Goal: Transaction & Acquisition: Download file/media

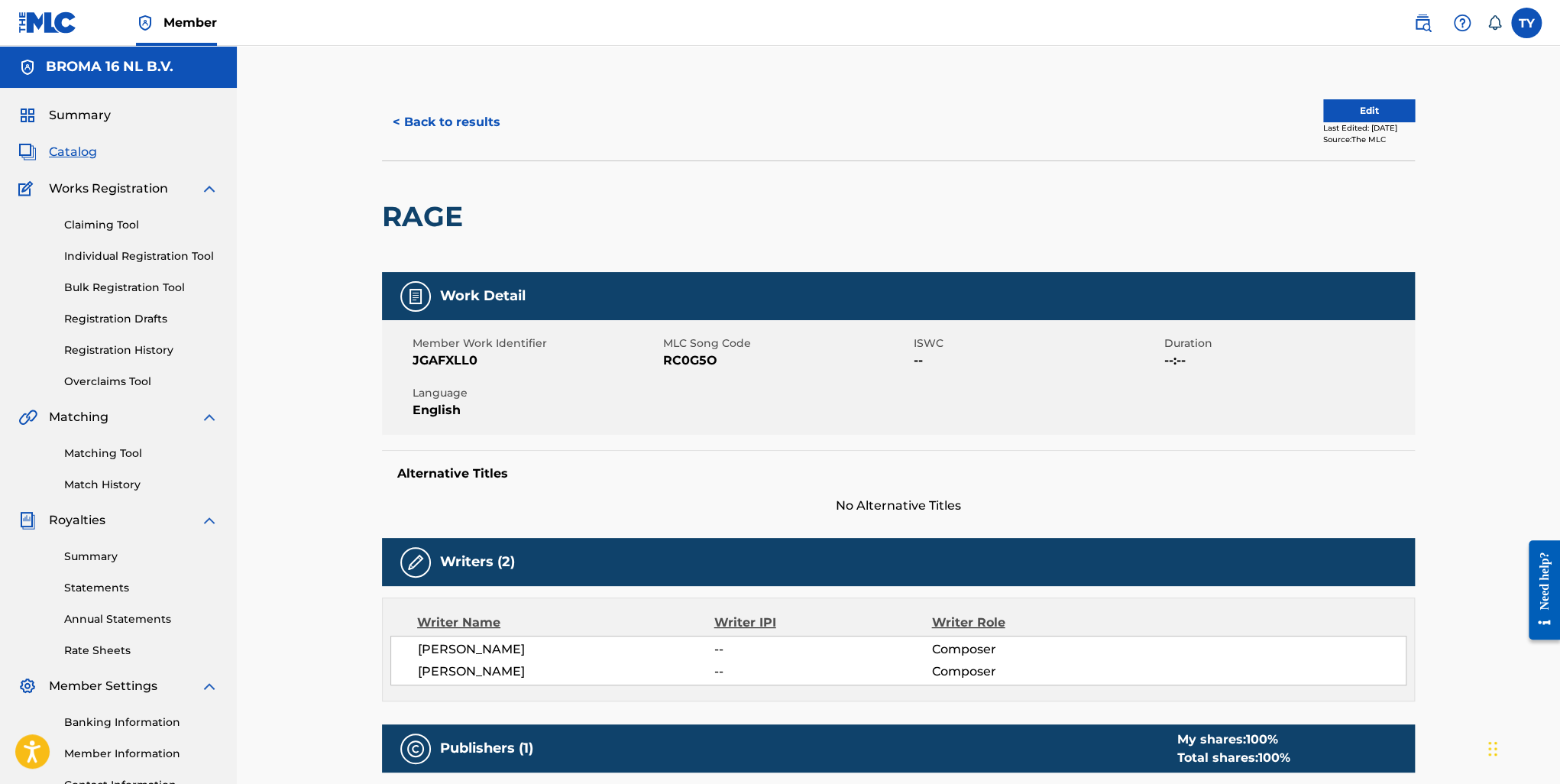
click at [79, 117] on span "Summary" at bounding box center [80, 115] width 62 height 18
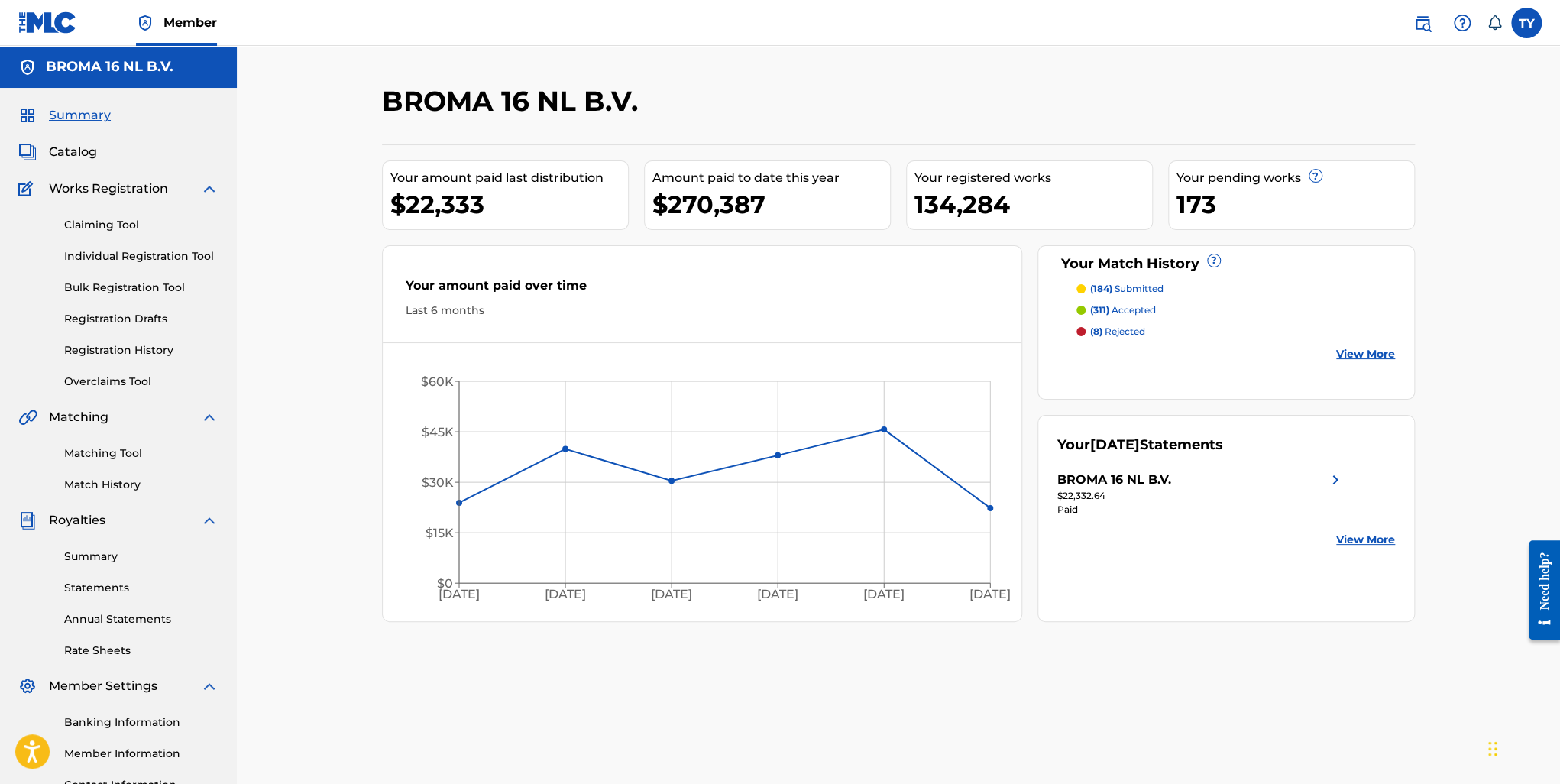
click at [1375, 542] on link "View More" at bounding box center [1366, 540] width 59 height 16
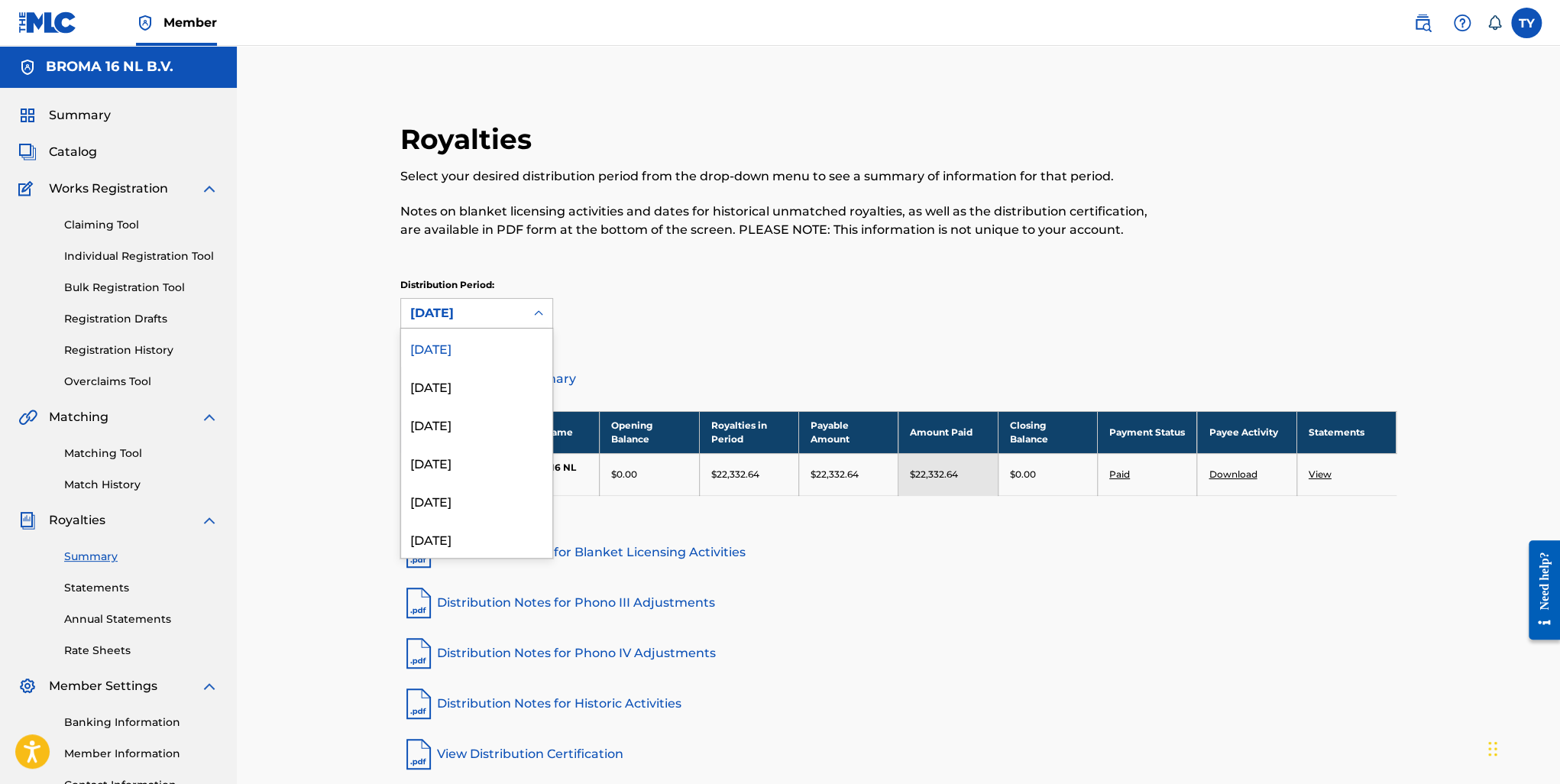
click at [509, 317] on div "August 2025" at bounding box center [463, 313] width 105 height 18
click at [474, 492] on div "April 2025" at bounding box center [476, 500] width 151 height 38
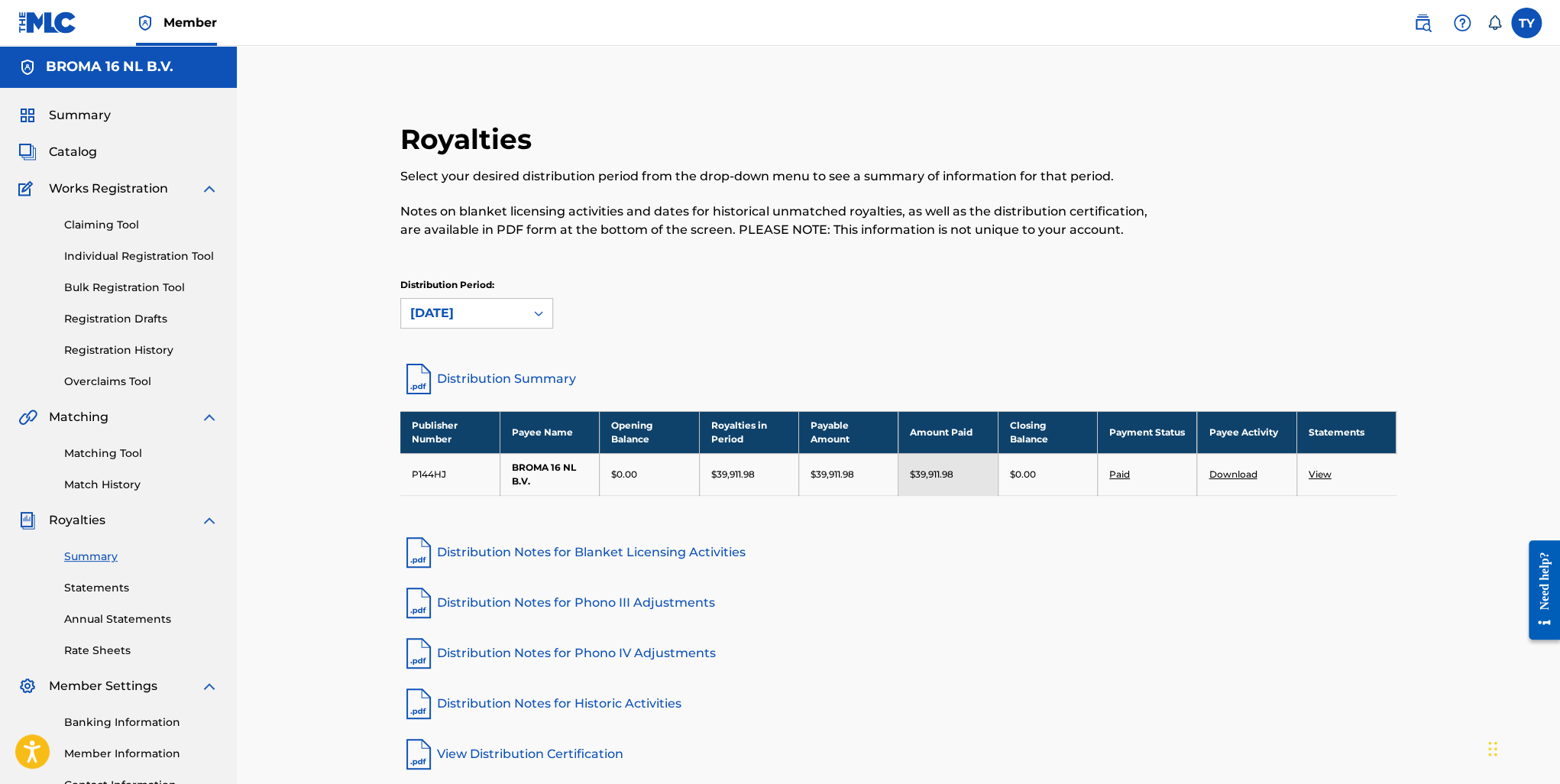
click at [496, 372] on link "Distribution Summary" at bounding box center [898, 379] width 996 height 37
click at [77, 118] on span "Summary" at bounding box center [80, 115] width 62 height 18
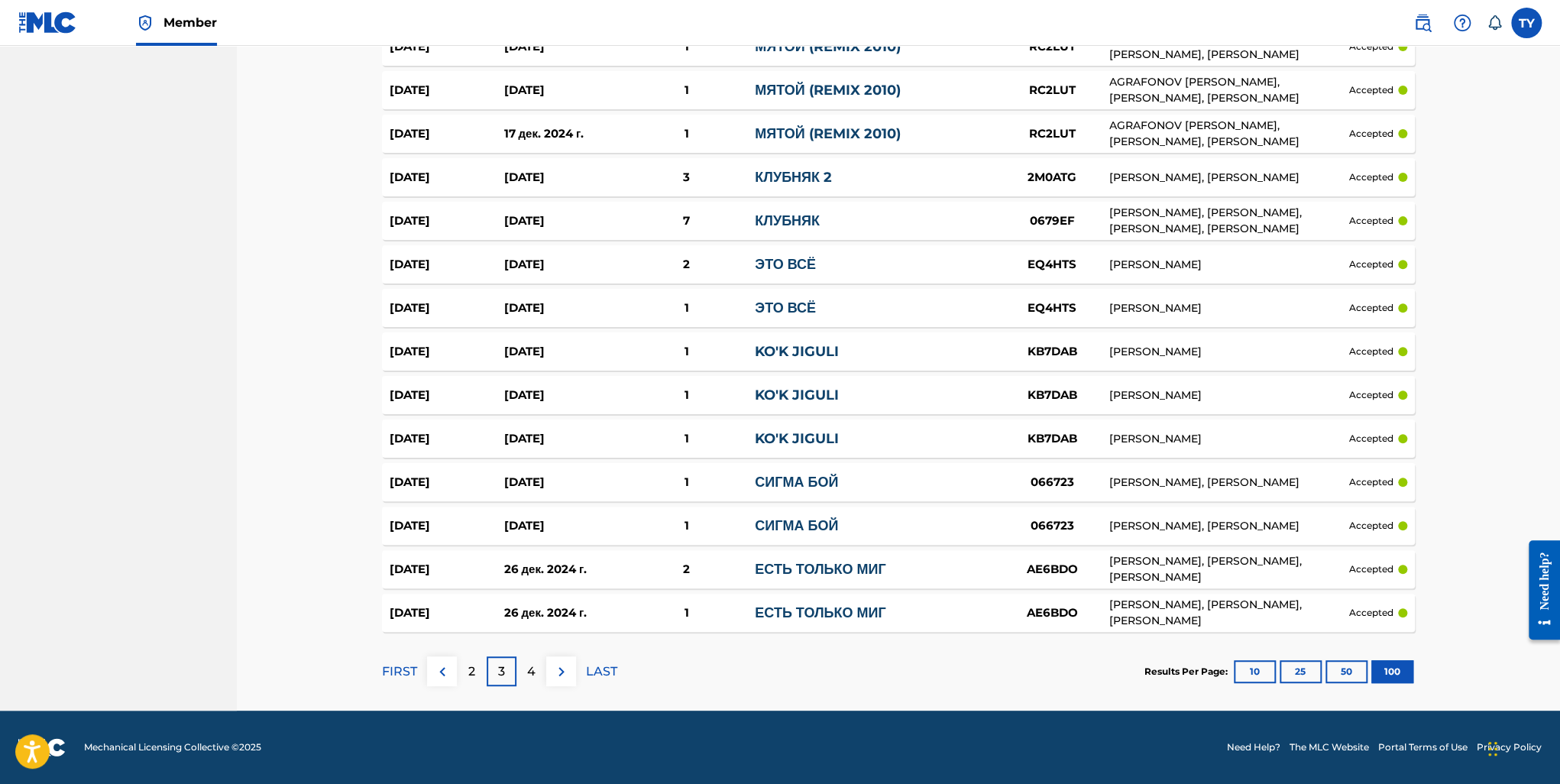
scroll to position [4158, 0]
click at [532, 662] on p "4" at bounding box center [531, 671] width 8 height 18
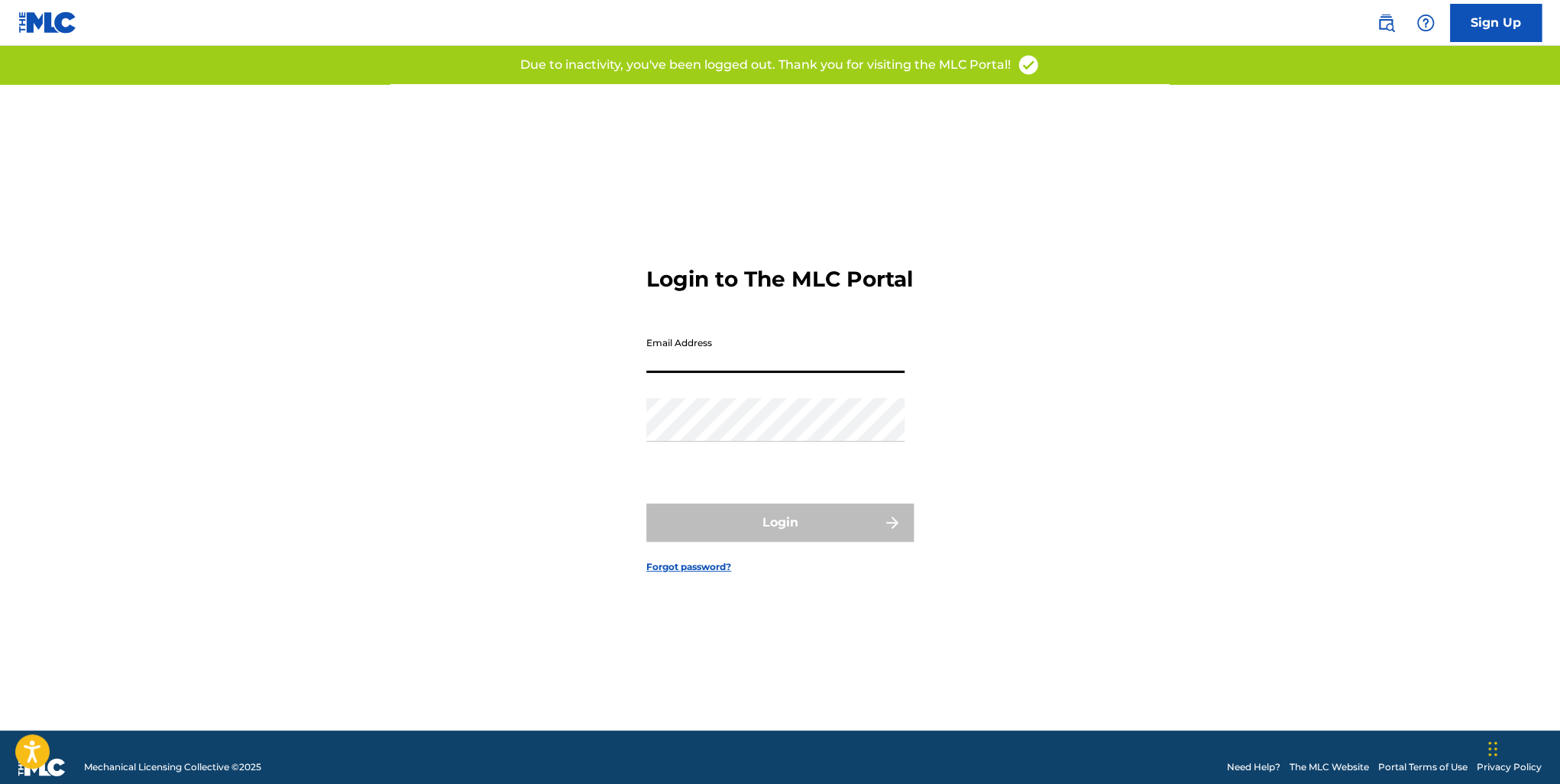
click at [756, 373] on input "Email Address" at bounding box center [775, 351] width 258 height 43
type input "[EMAIL_ADDRESS][DOMAIN_NAME]"
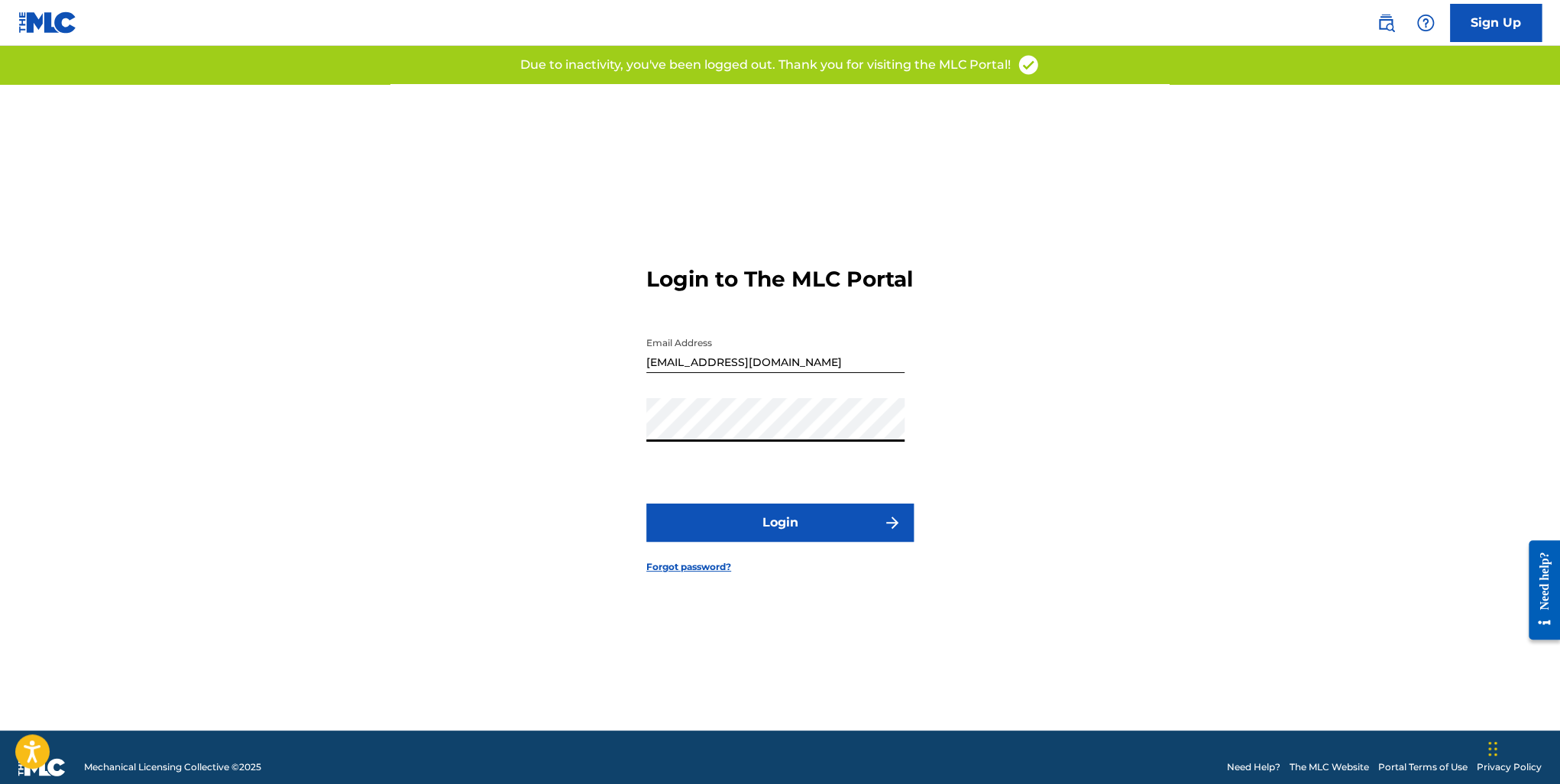
click at [796, 530] on button "Login" at bounding box center [780, 522] width 268 height 38
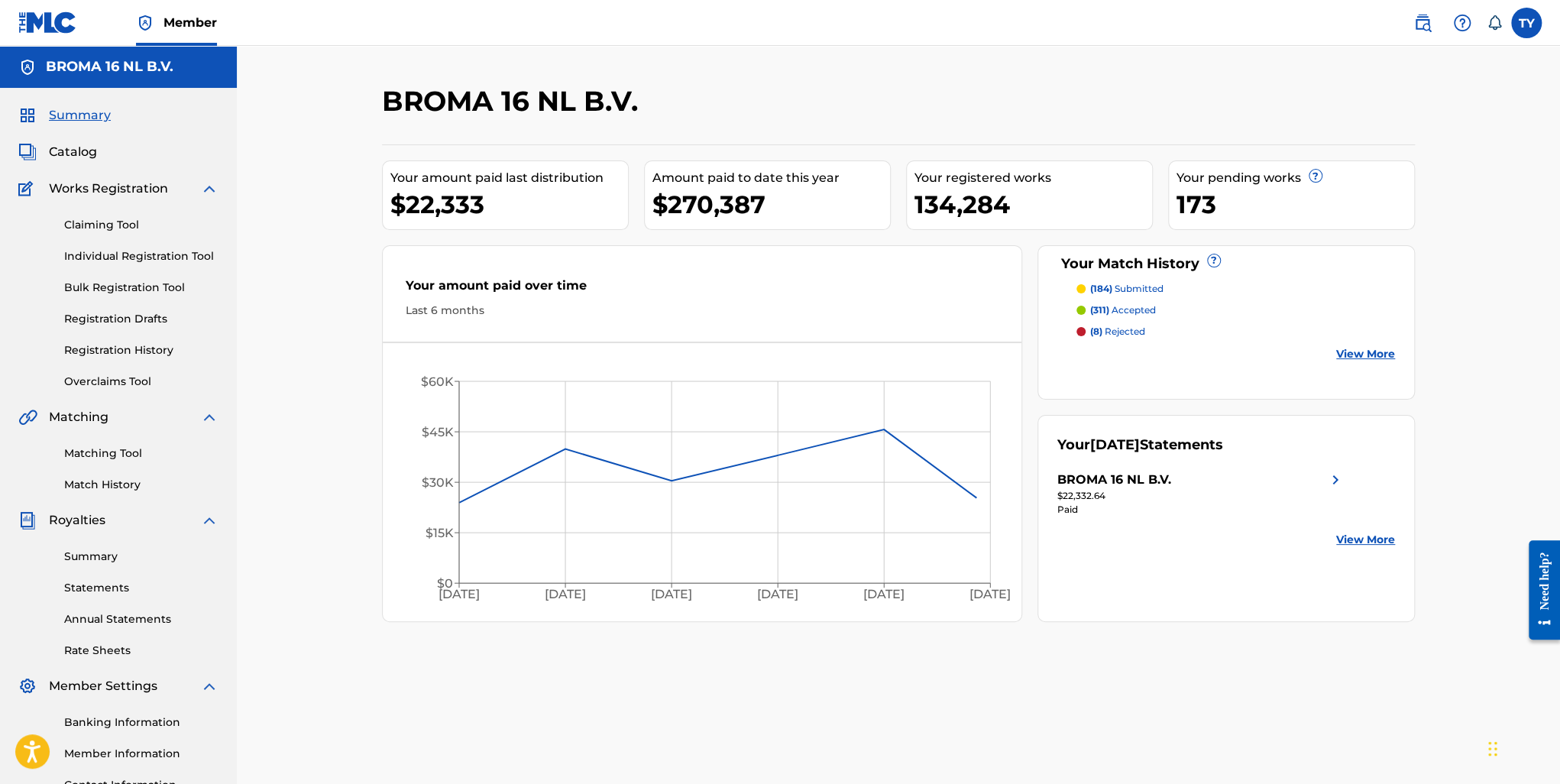
click at [88, 486] on link "Match History" at bounding box center [141, 485] width 154 height 16
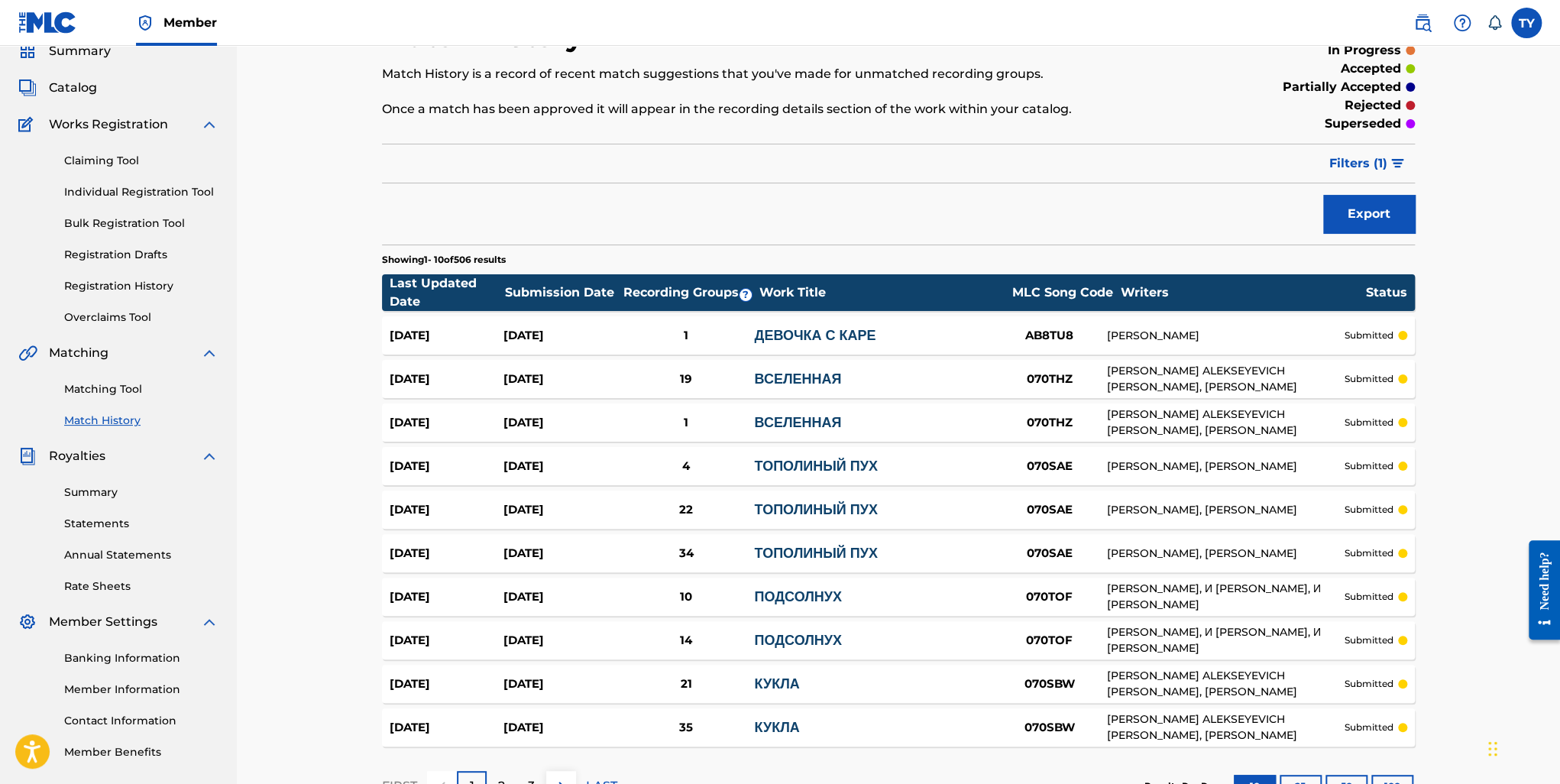
scroll to position [178, 0]
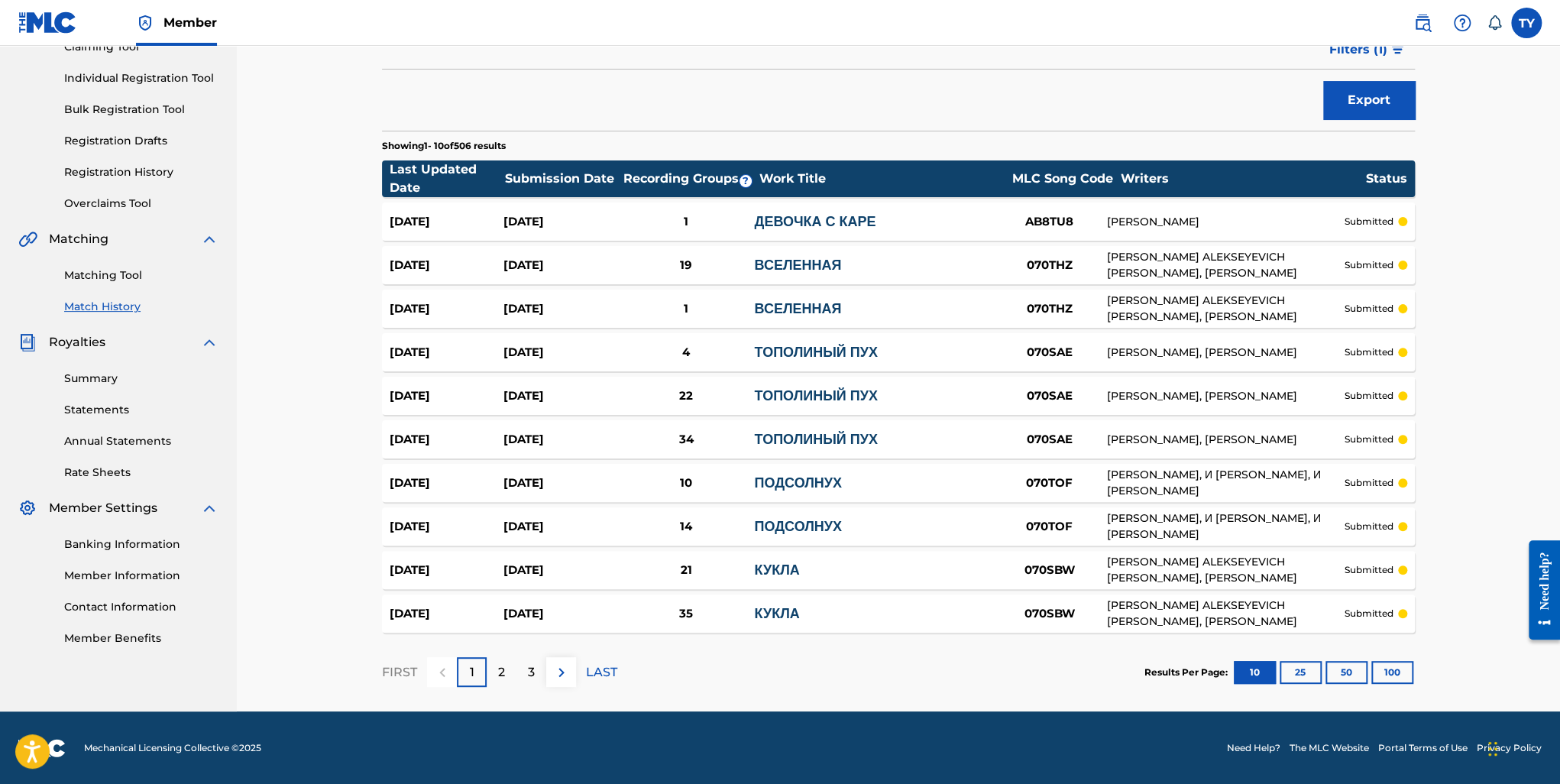
click at [1380, 672] on button "100" at bounding box center [1392, 672] width 42 height 23
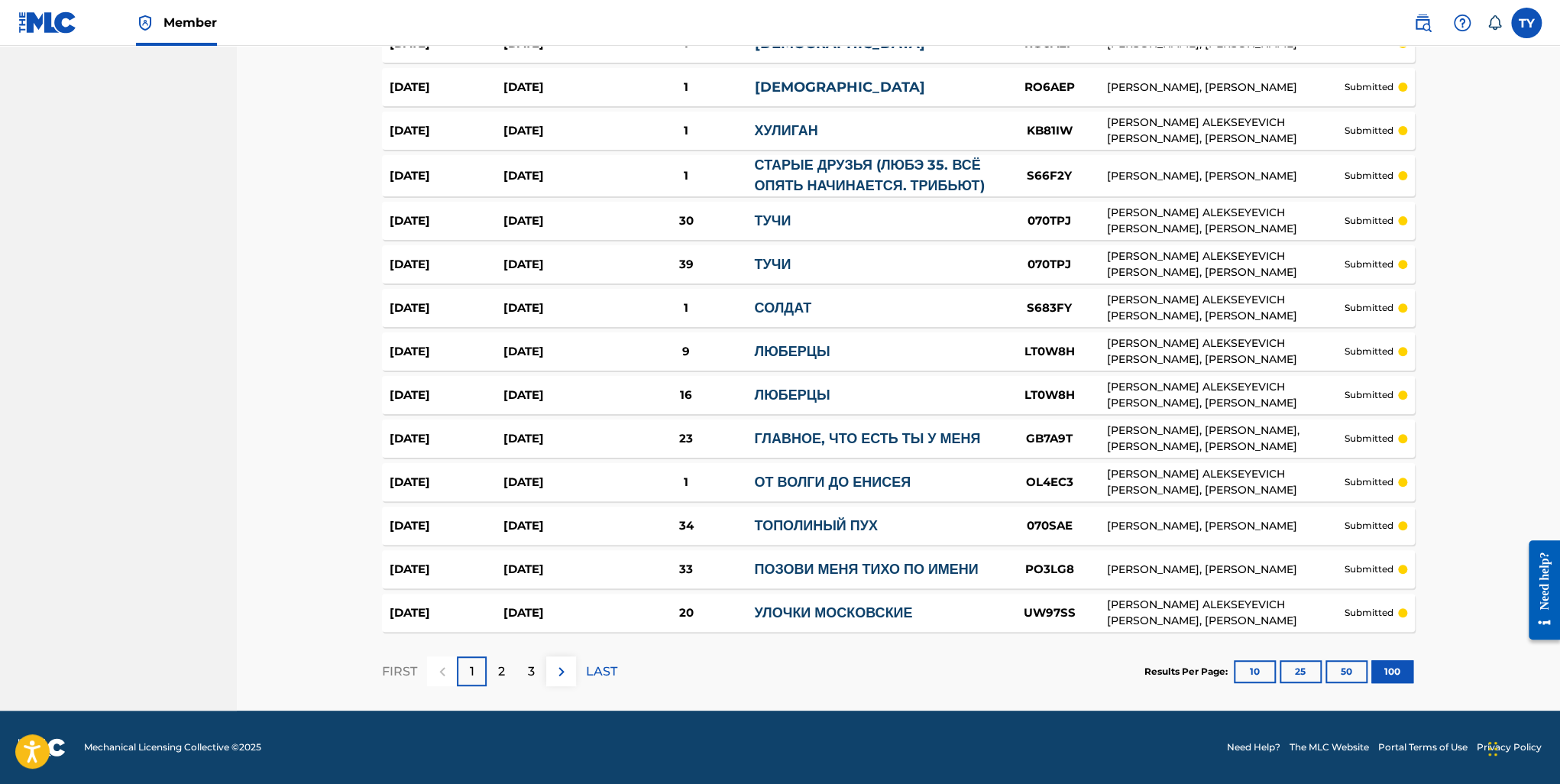
click at [530, 664] on p "3" at bounding box center [531, 671] width 7 height 18
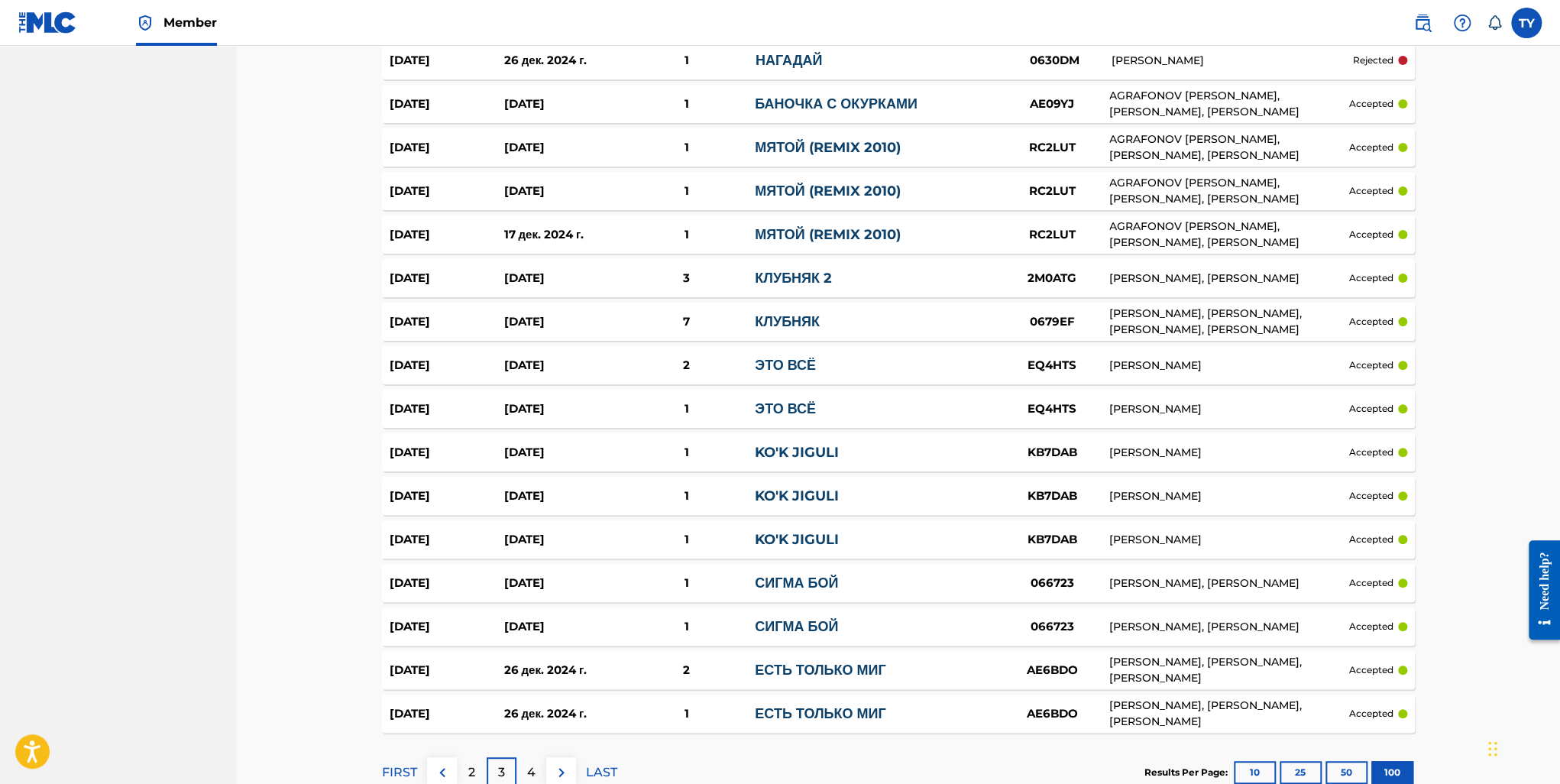
scroll to position [4161, 0]
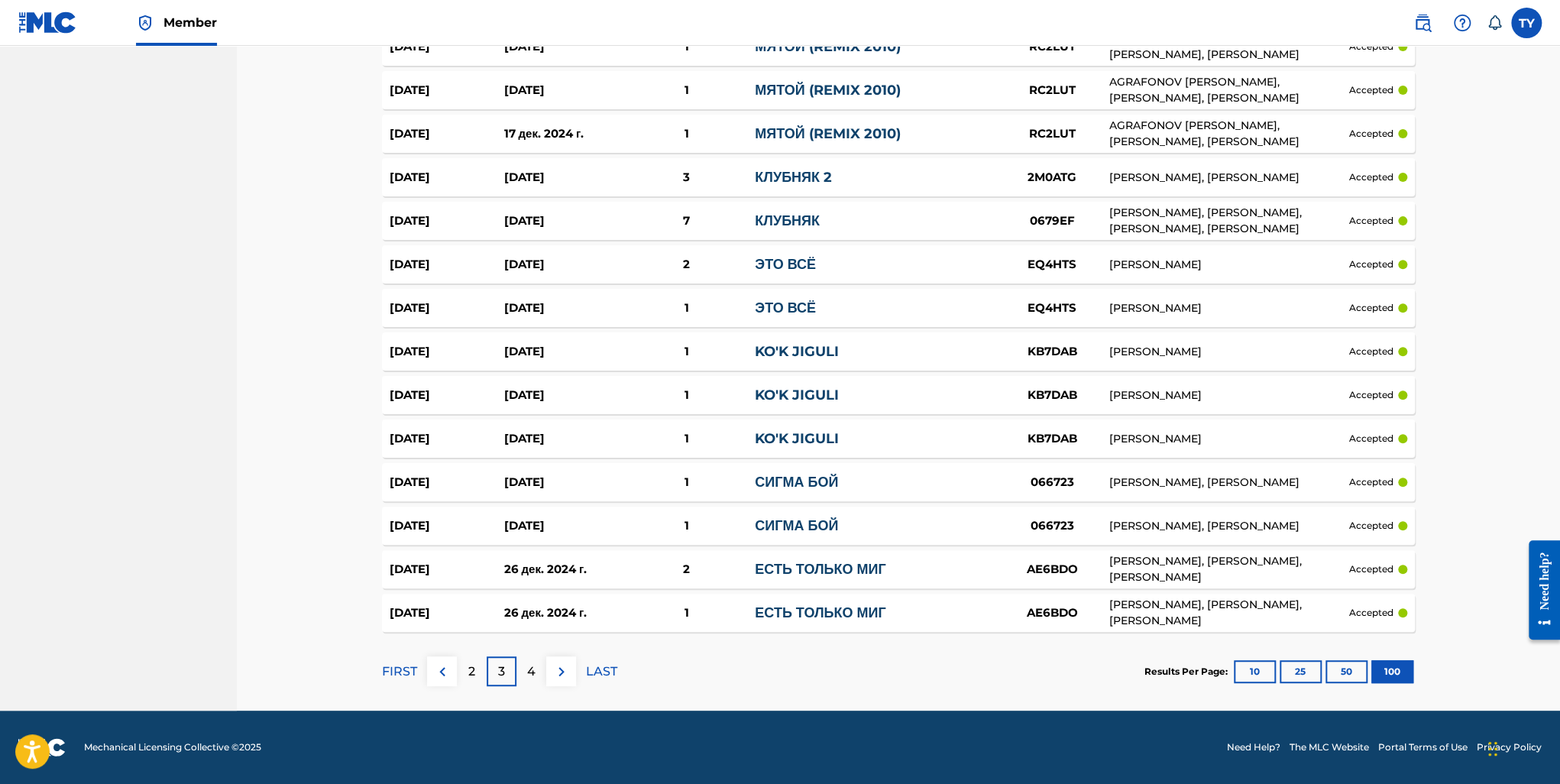
click at [538, 671] on div "4" at bounding box center [531, 671] width 30 height 30
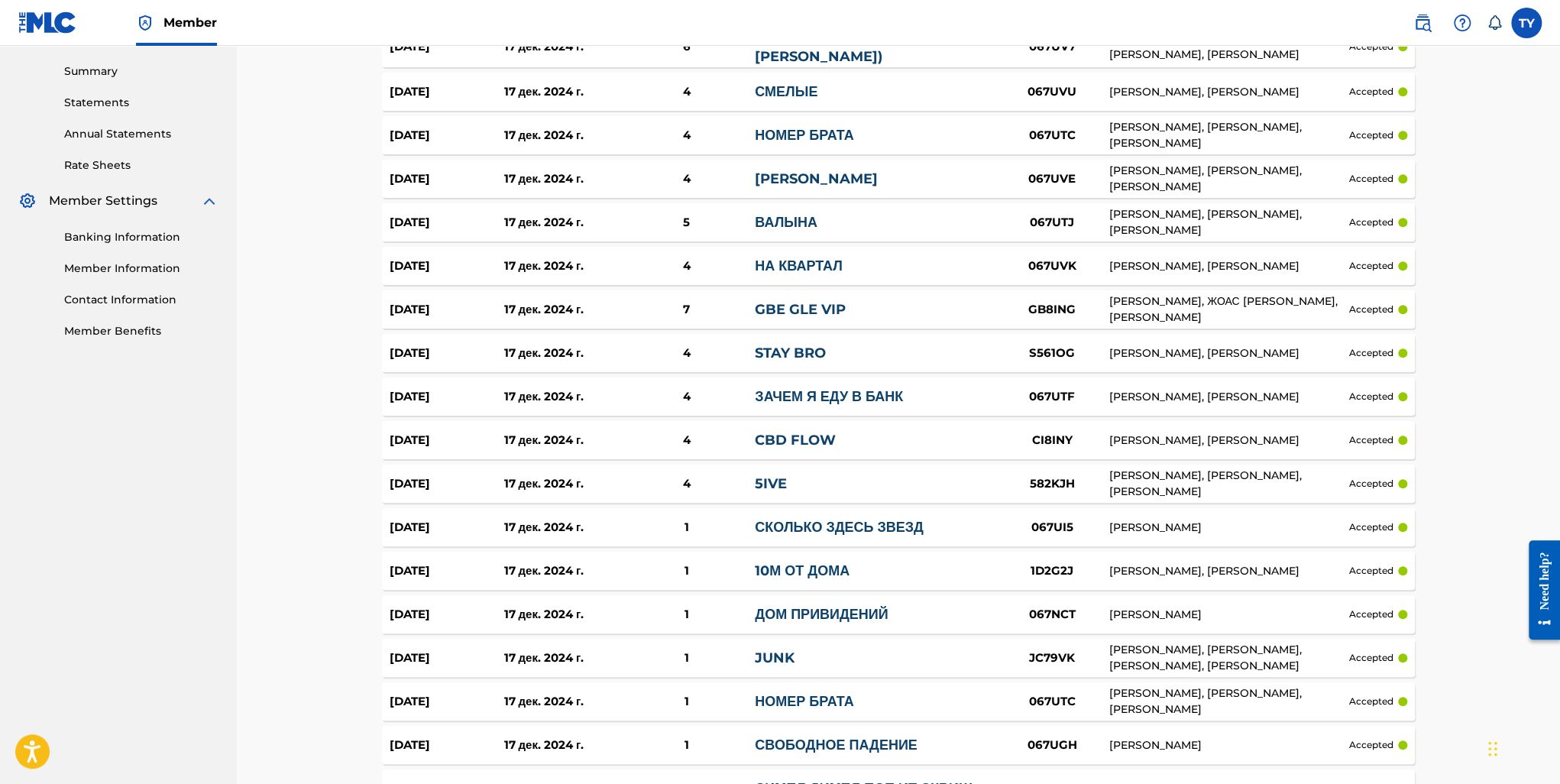
scroll to position [529, 0]
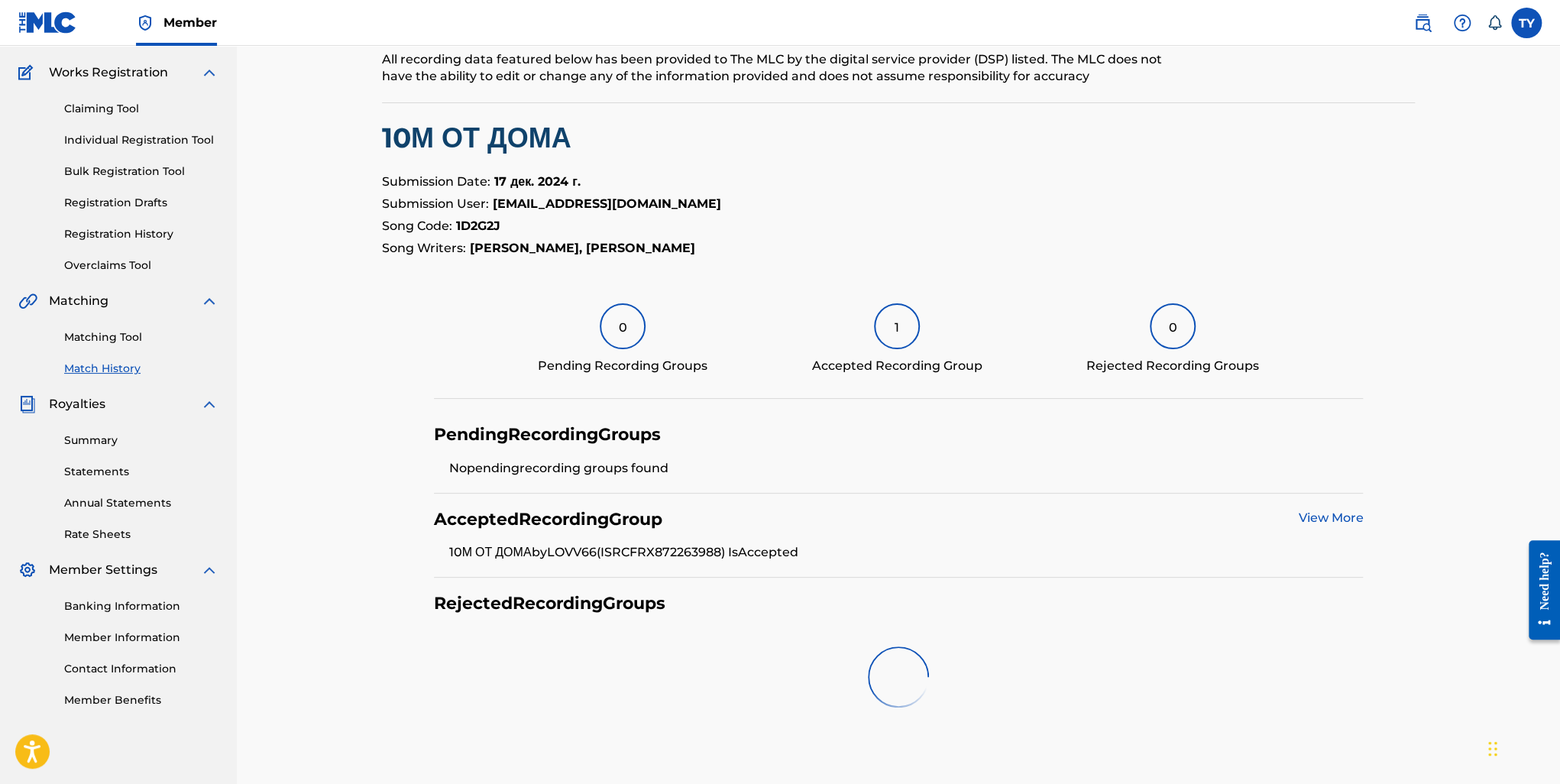
scroll to position [143, 0]
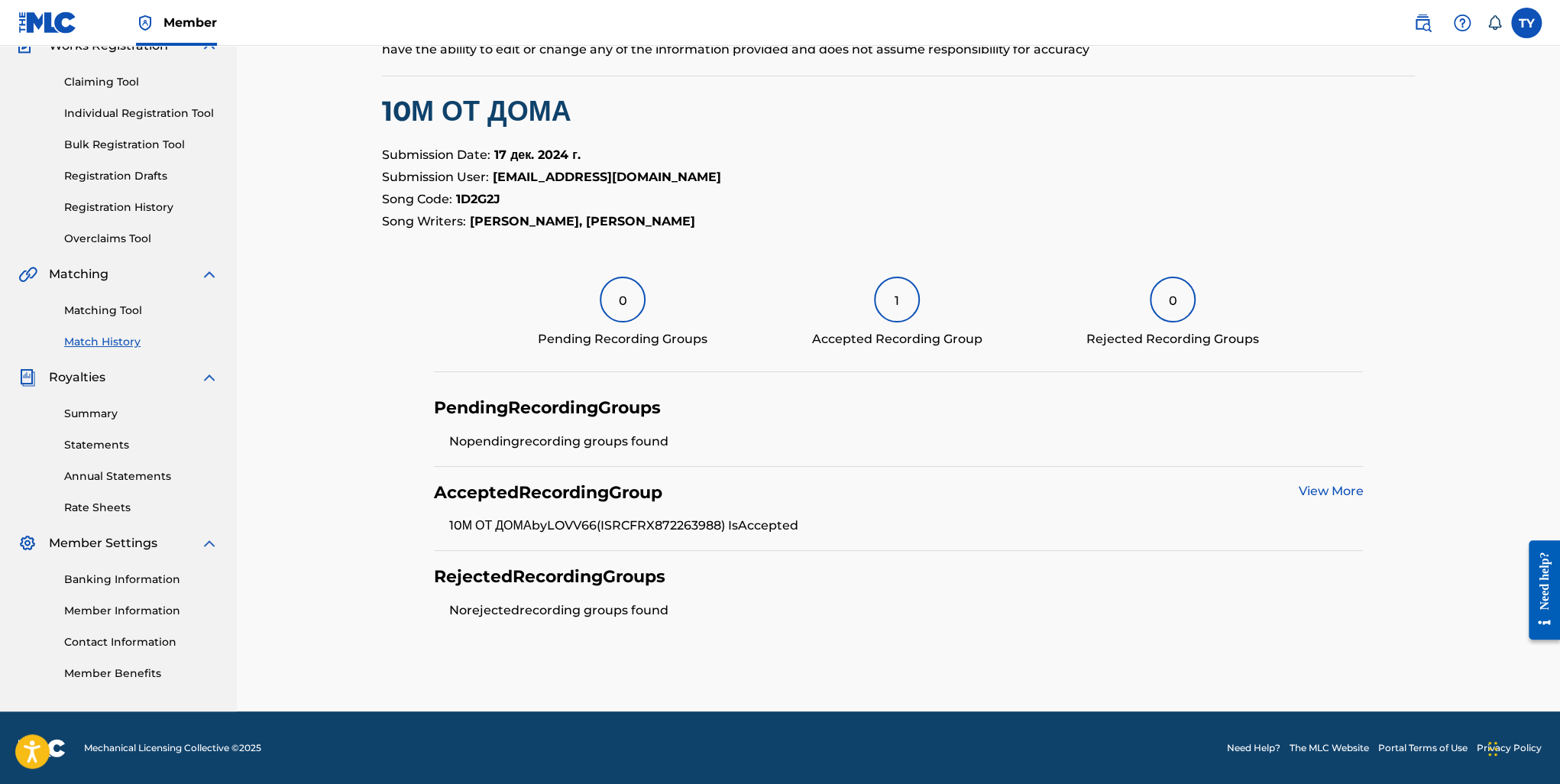
click at [581, 529] on li "10М ОТ ДОМА by LOVV66 (ISRC FRX872263988 ) Is Accepted" at bounding box center [906, 525] width 915 height 18
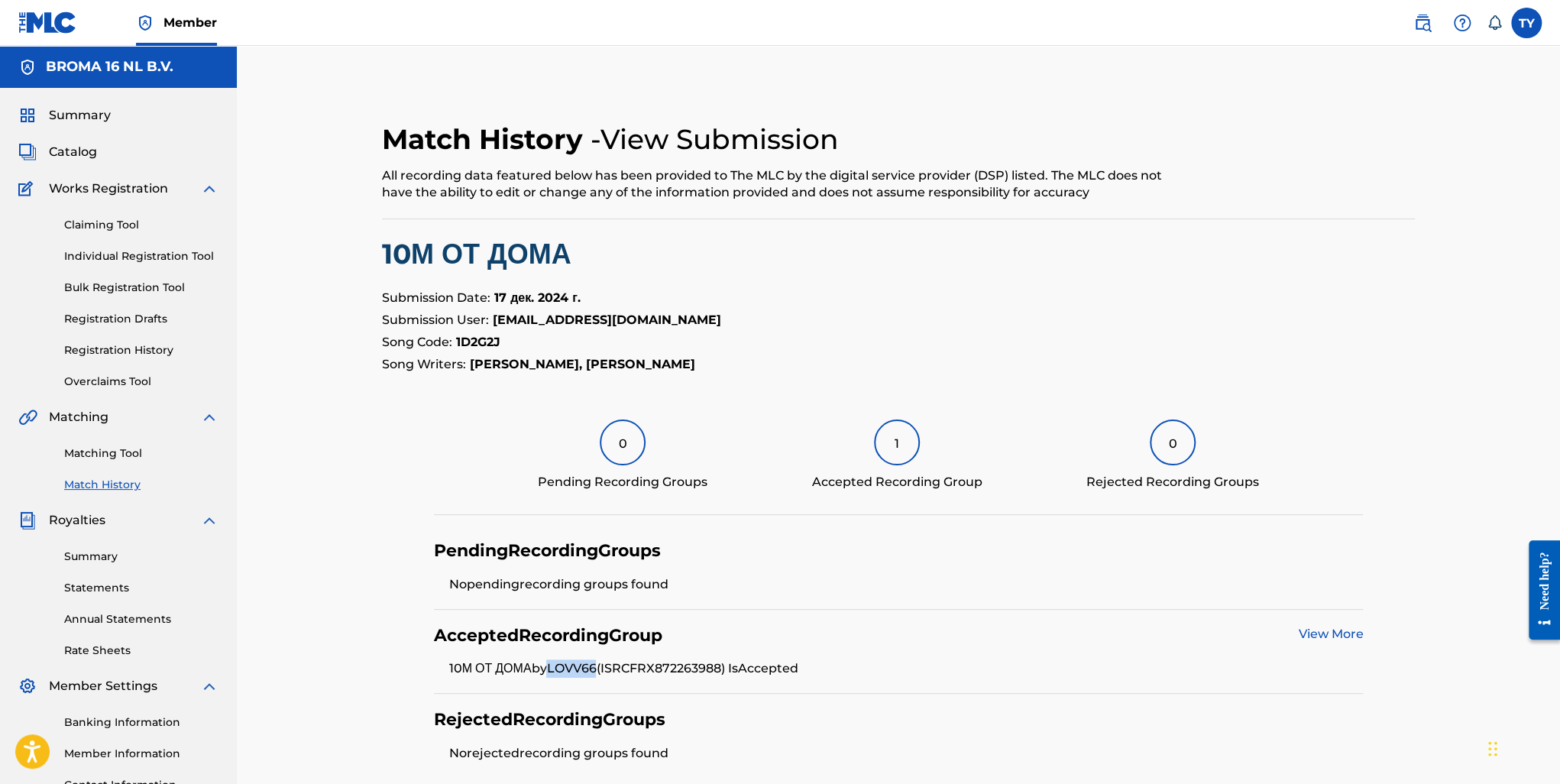
click at [82, 150] on span "Catalog" at bounding box center [73, 152] width 48 height 18
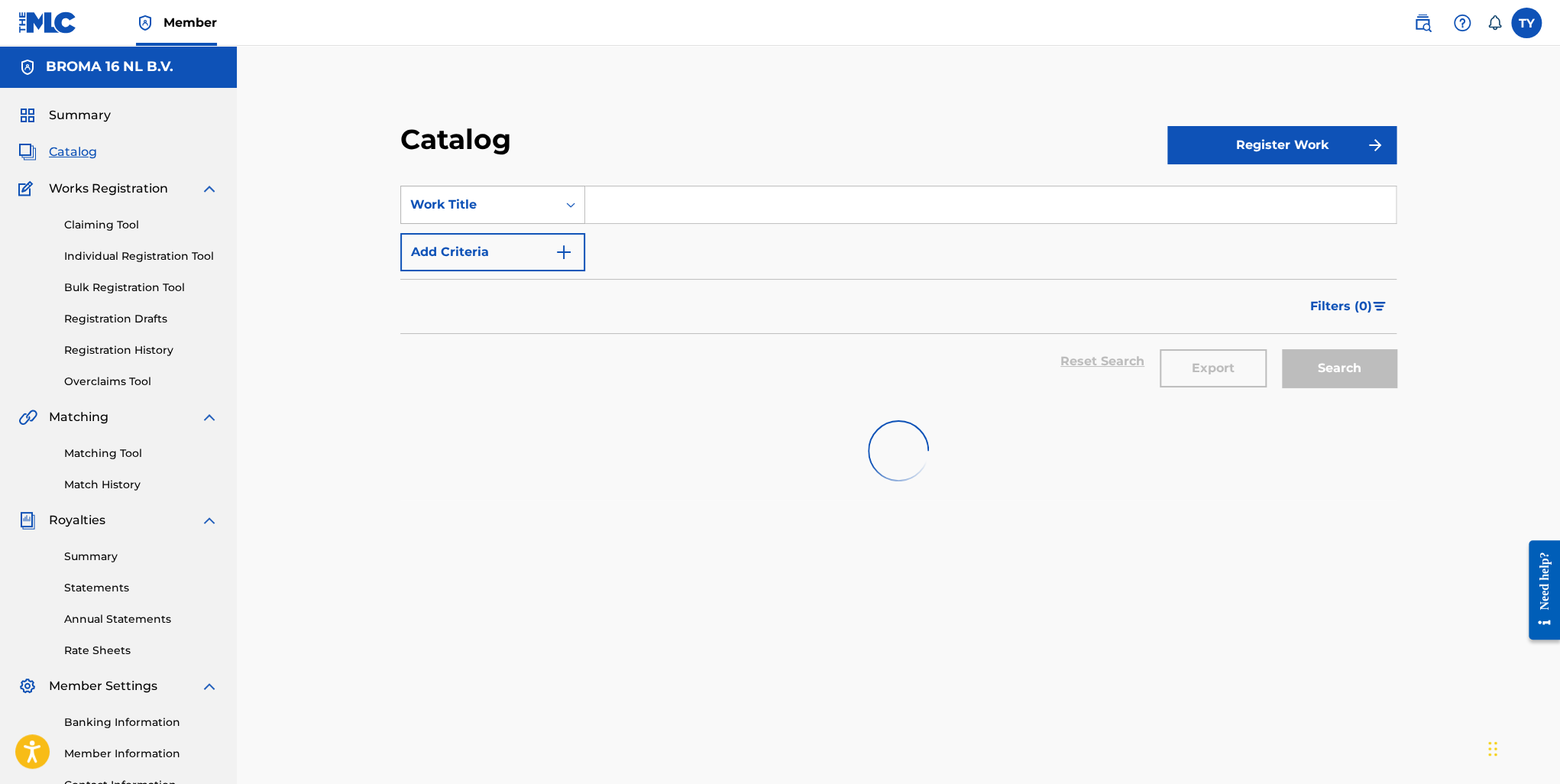
click at [550, 206] on div "Work Title" at bounding box center [479, 205] width 156 height 29
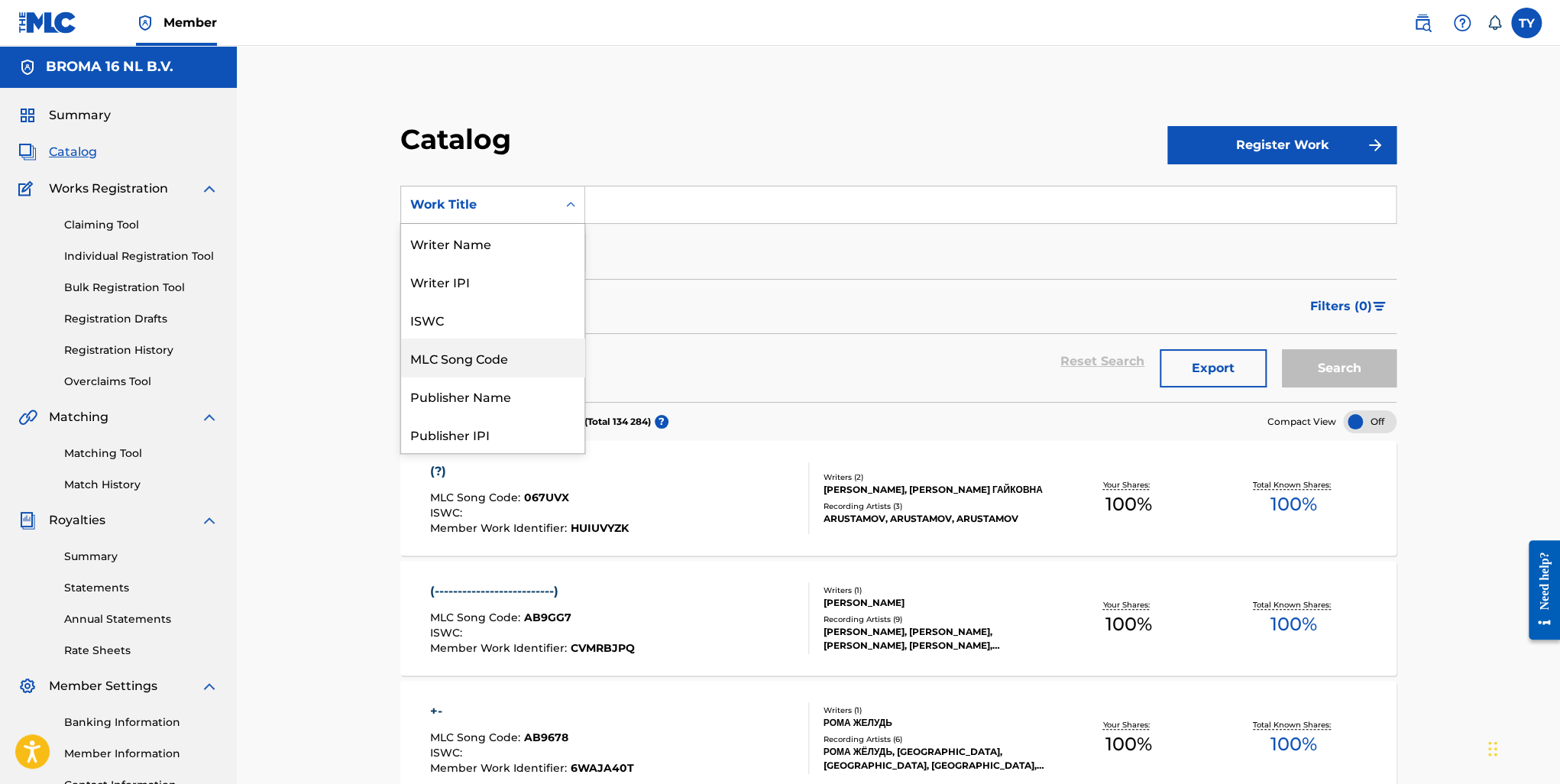
click at [486, 358] on div "MLC Song Code" at bounding box center [493, 357] width 184 height 38
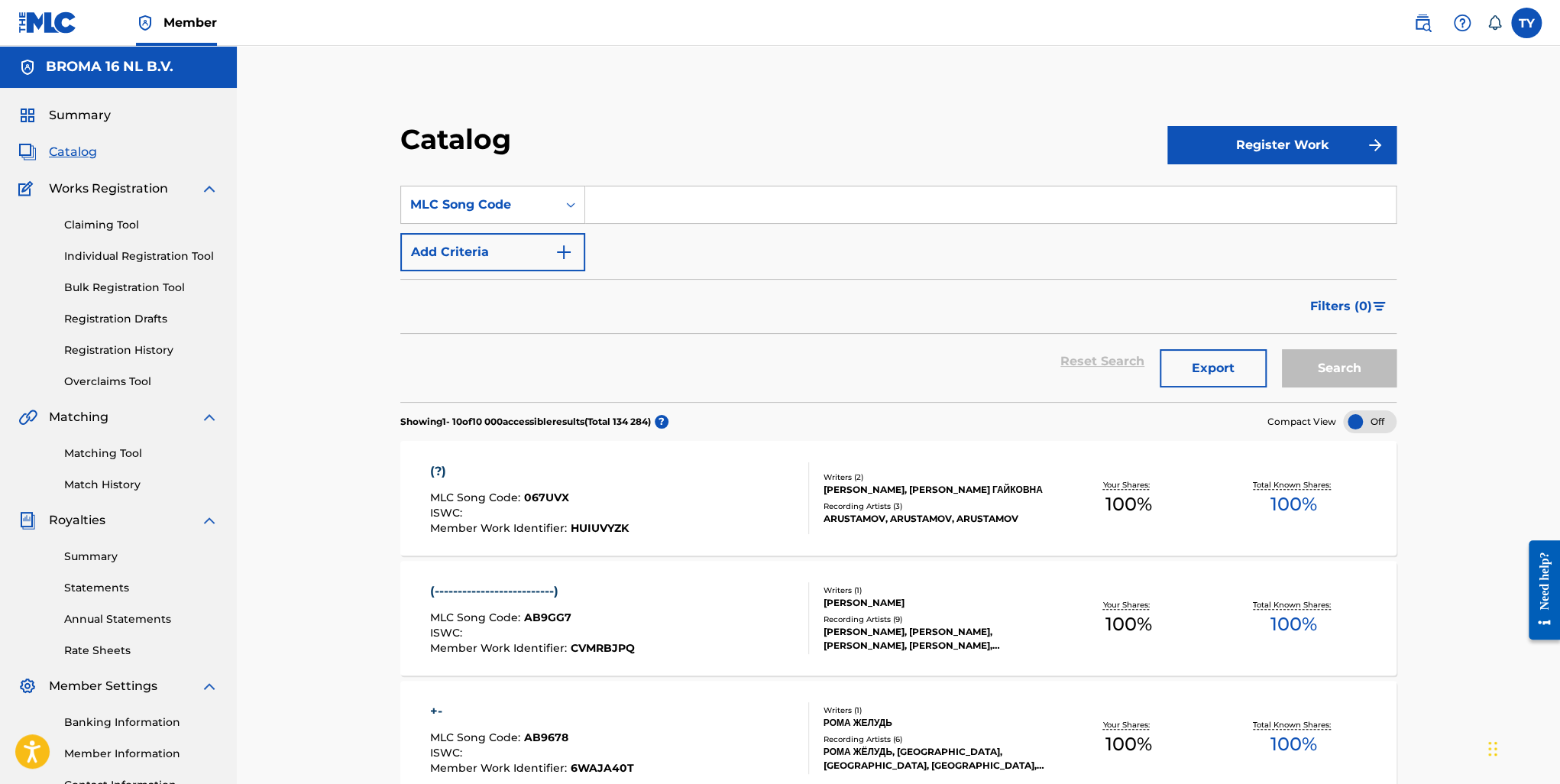
click at [765, 199] on input "Search Form" at bounding box center [990, 204] width 810 height 37
paste input "AB5TW8"
type input "AB5TW8"
click at [1331, 363] on button "Search" at bounding box center [1339, 368] width 114 height 38
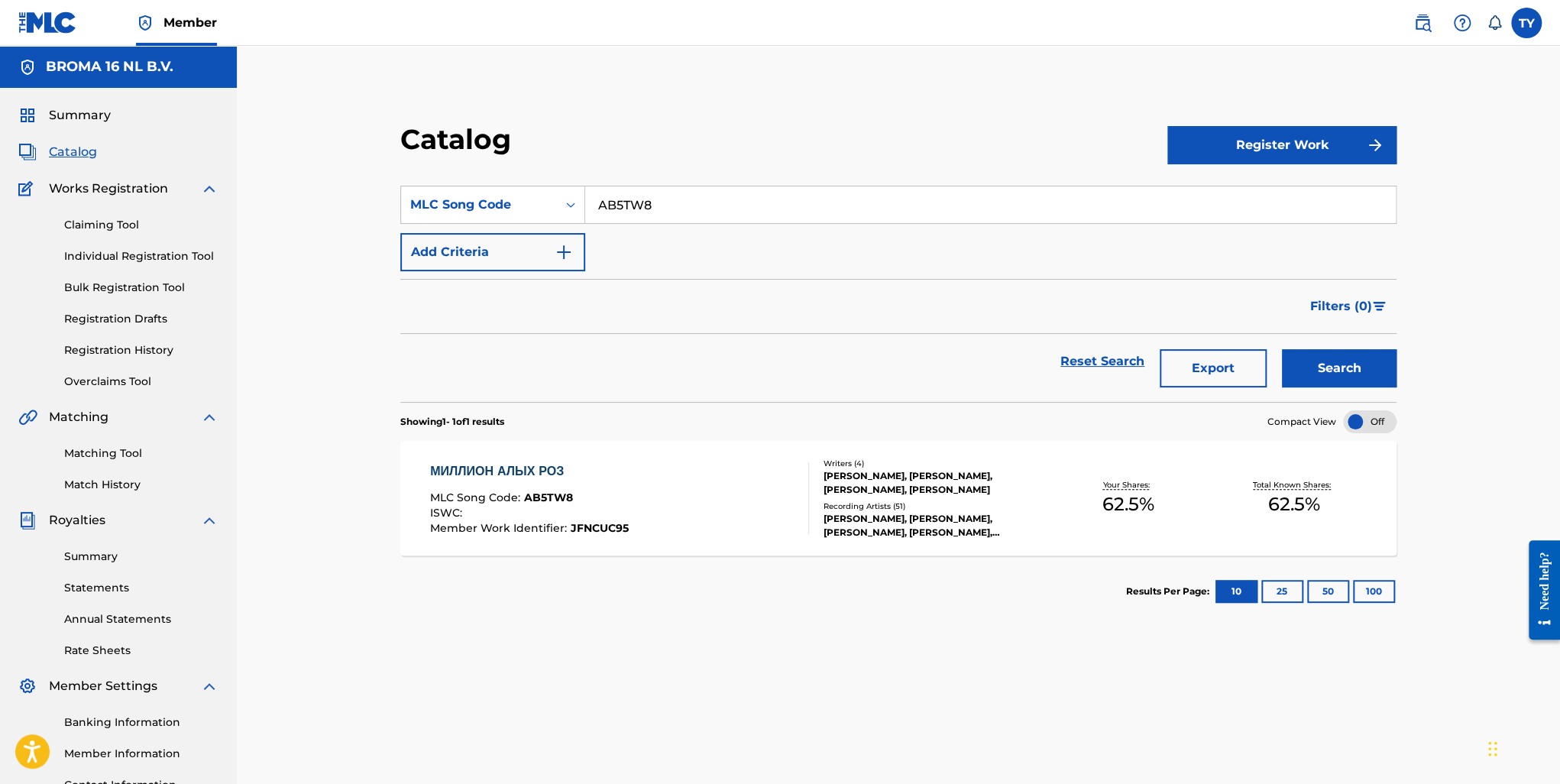
click at [545, 476] on div "МИЛЛИОН АЛЫХ РОЗ" at bounding box center [529, 471] width 198 height 18
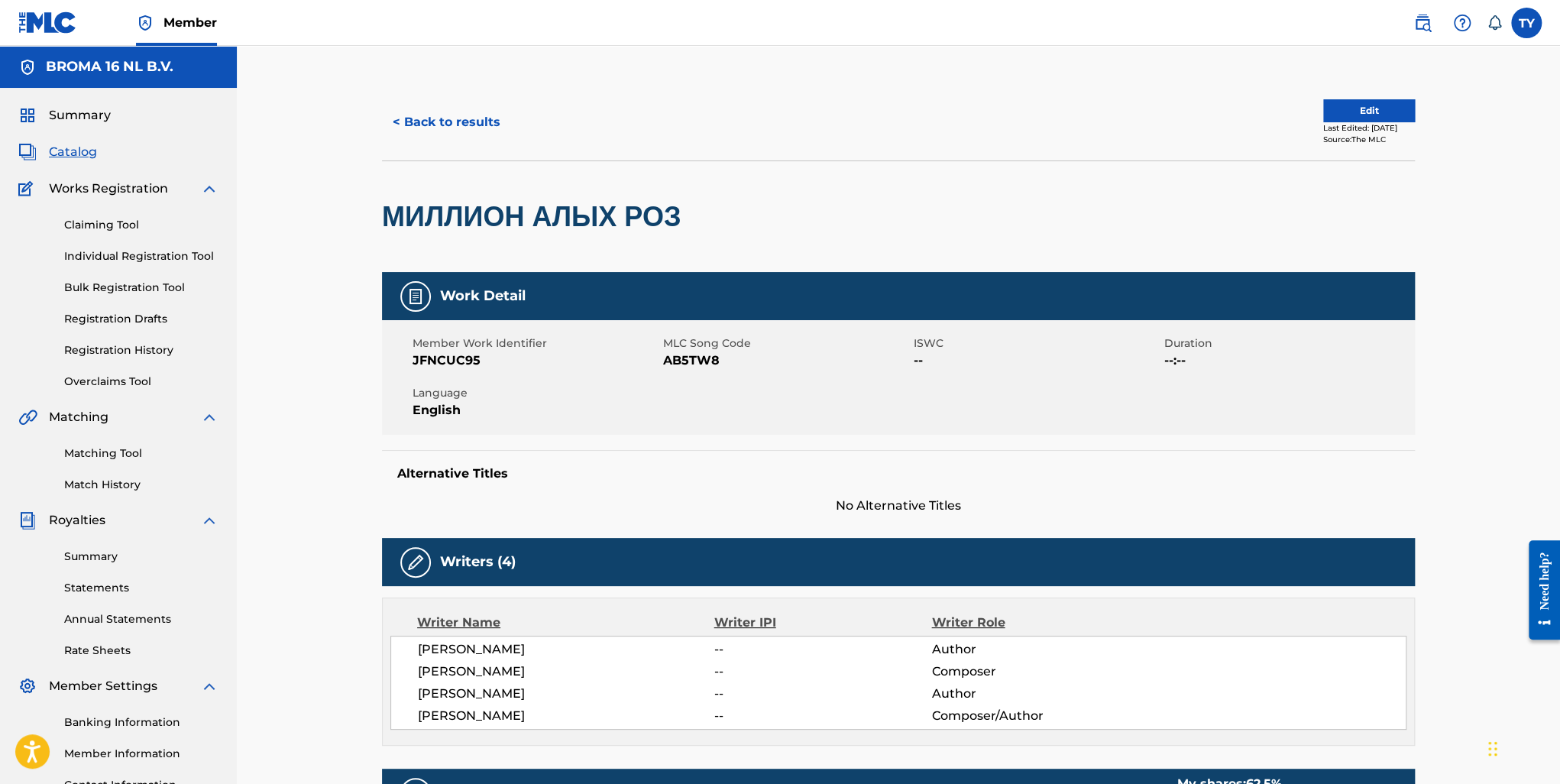
click at [450, 112] on button "< Back to results" at bounding box center [446, 122] width 129 height 38
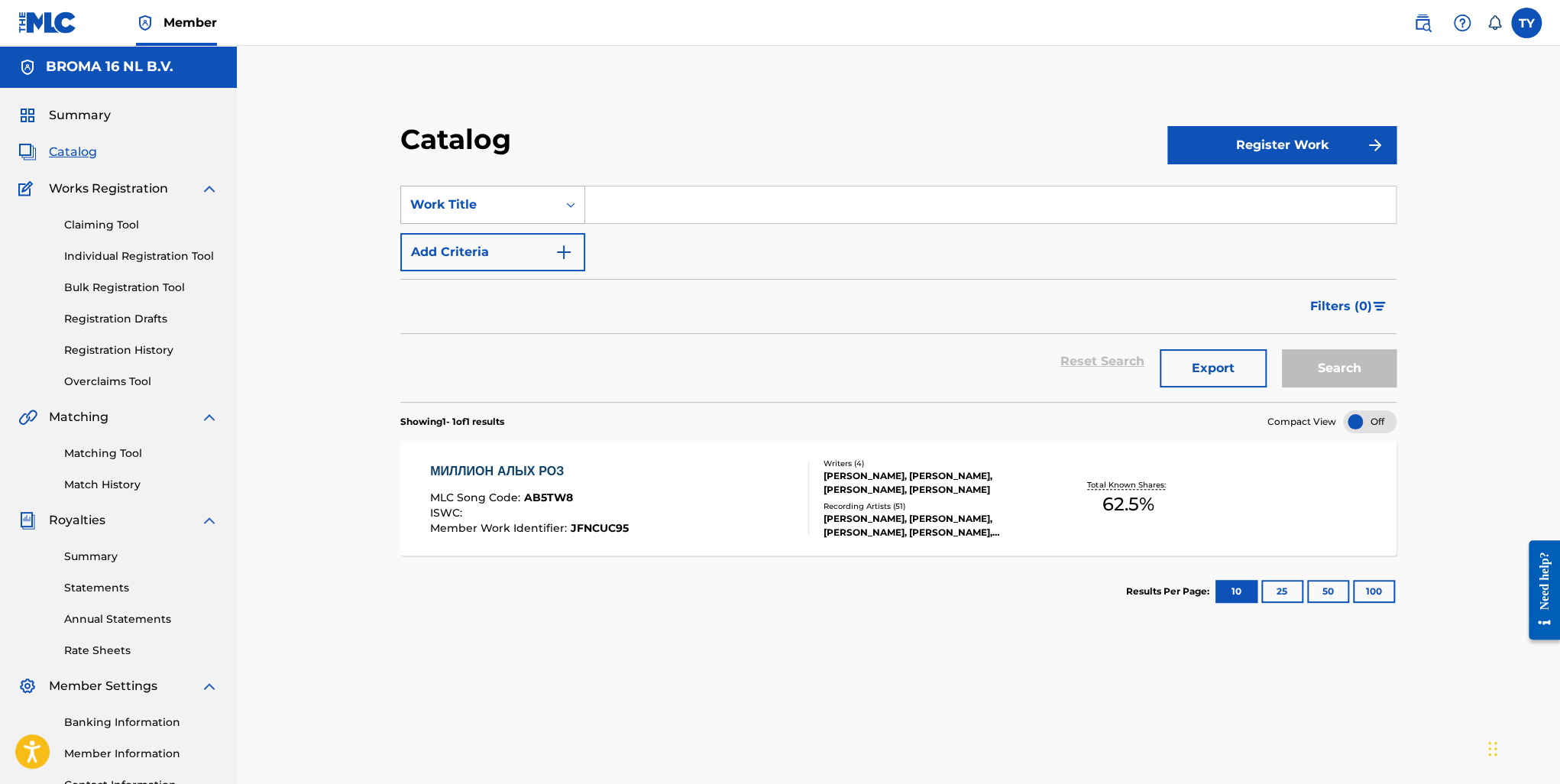
click at [524, 202] on div "Work Title" at bounding box center [479, 205] width 138 height 18
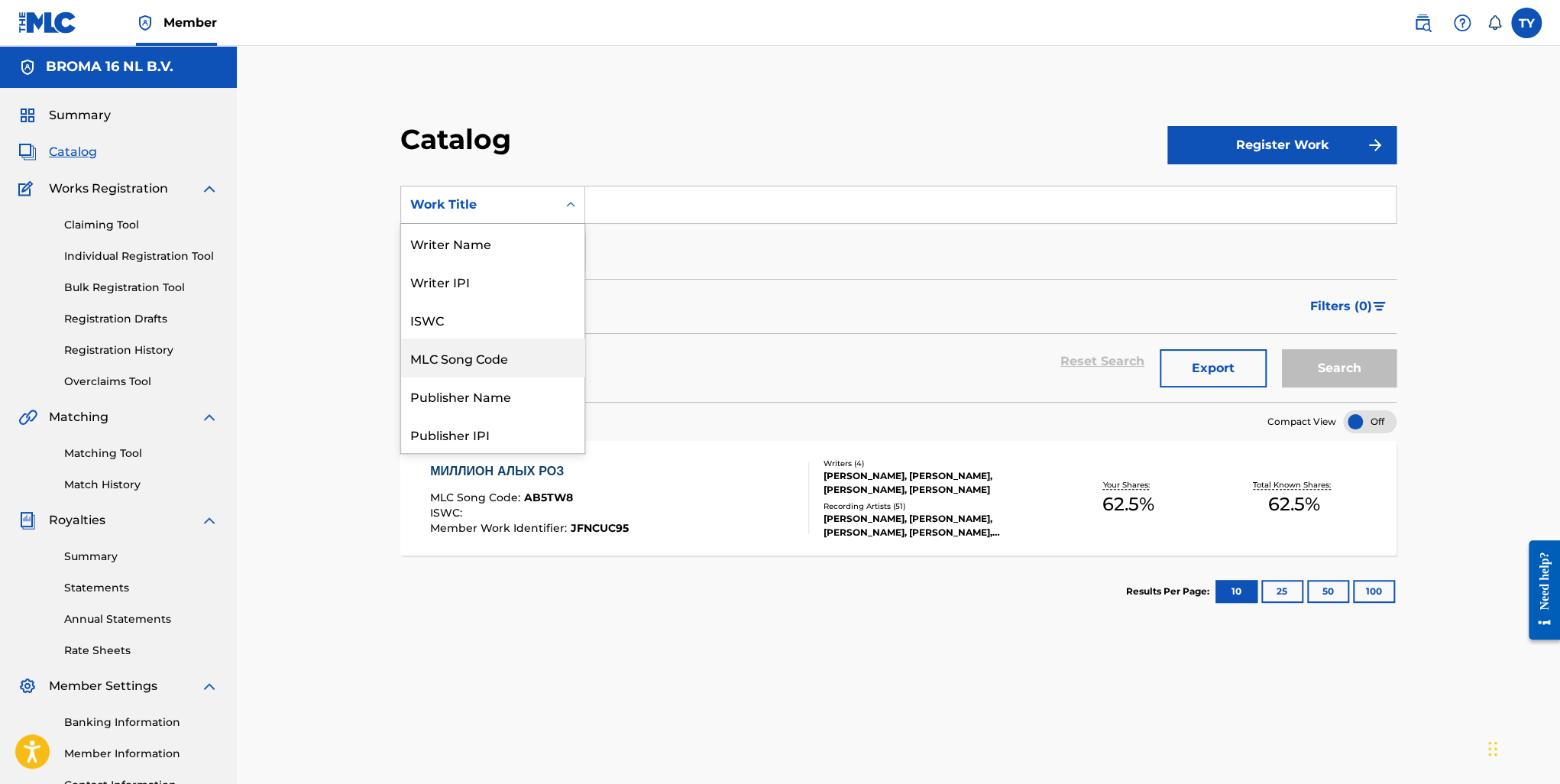
click at [471, 365] on div "MLC Song Code" at bounding box center [493, 357] width 184 height 38
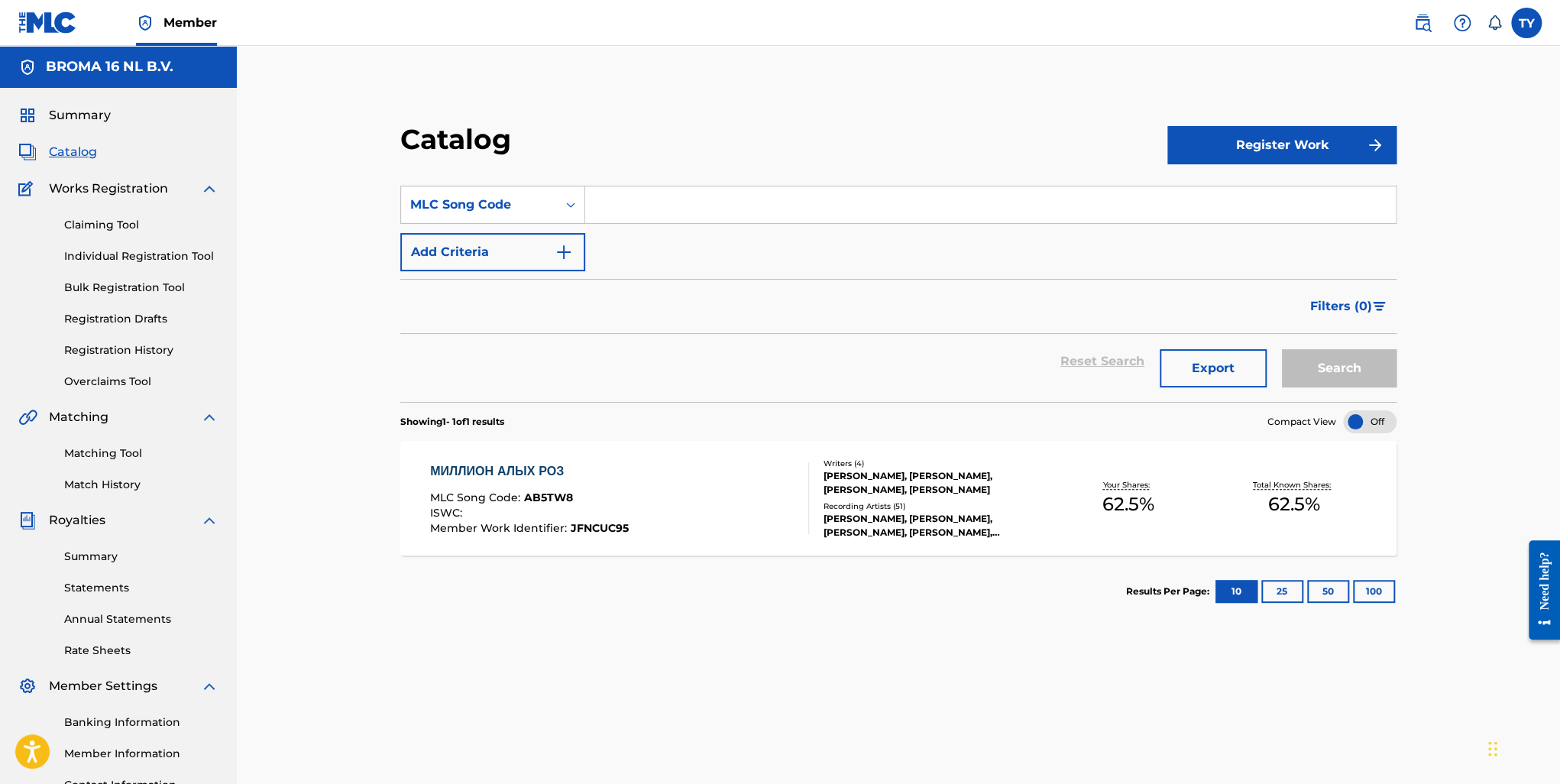
click at [664, 237] on div "SearchWithCriteria62aa5844-8560-4a38-b0fb-62a171bd1f17 MLC Song Code Add Criter…" at bounding box center [898, 228] width 996 height 86
click at [667, 215] on input "Search Form" at bounding box center [990, 204] width 810 height 37
paste input "AE2K9O"
type input "AE2K9O"
click at [1340, 361] on button "Search" at bounding box center [1339, 368] width 114 height 38
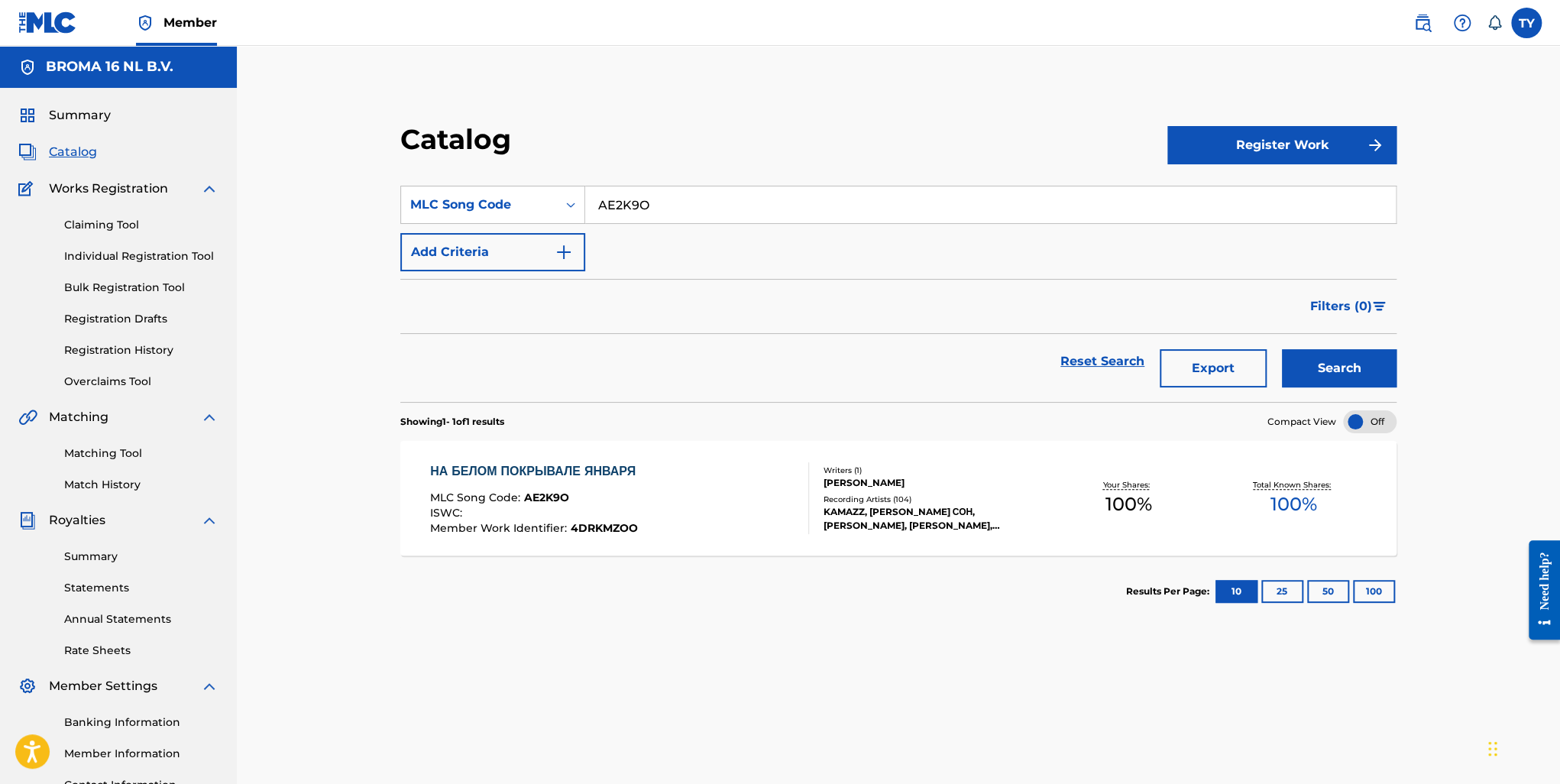
click at [543, 466] on div "НА БЕЛОМ ПОКРЫВАЛЕ ЯНВАРЯ" at bounding box center [536, 471] width 213 height 18
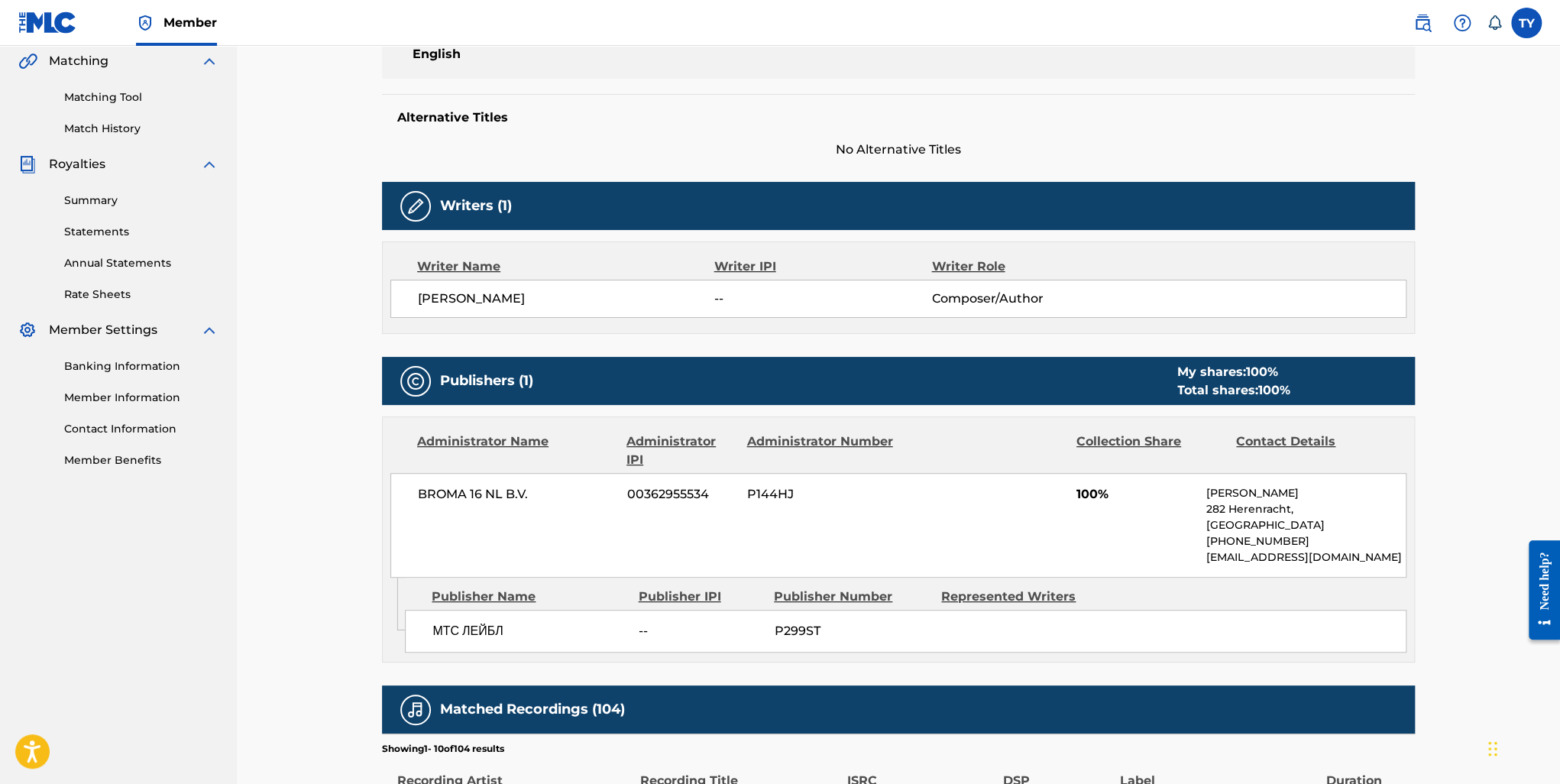
scroll to position [382, 0]
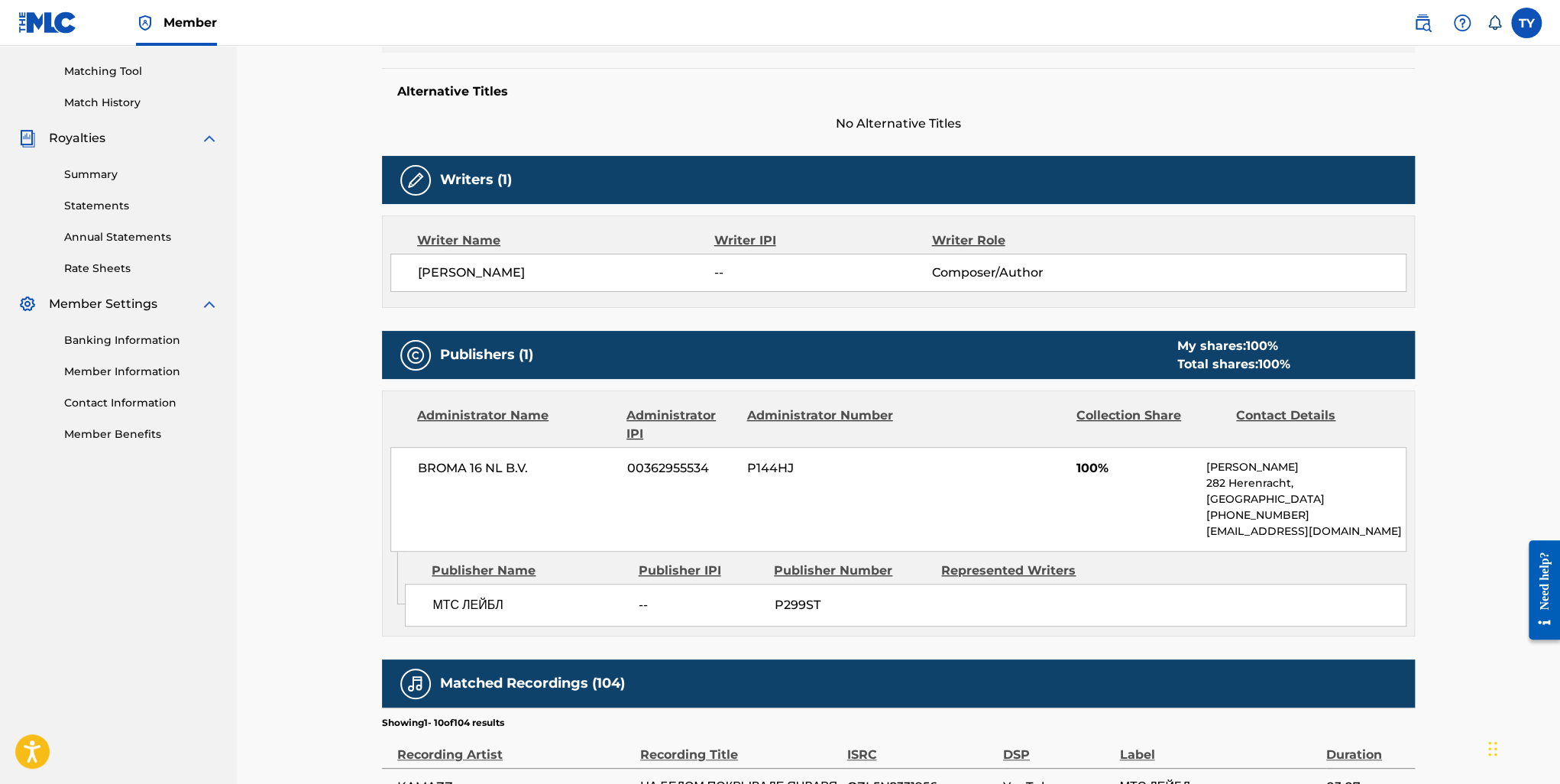
click at [479, 598] on span "МТС ЛЕЙБЛ" at bounding box center [530, 605] width 195 height 18
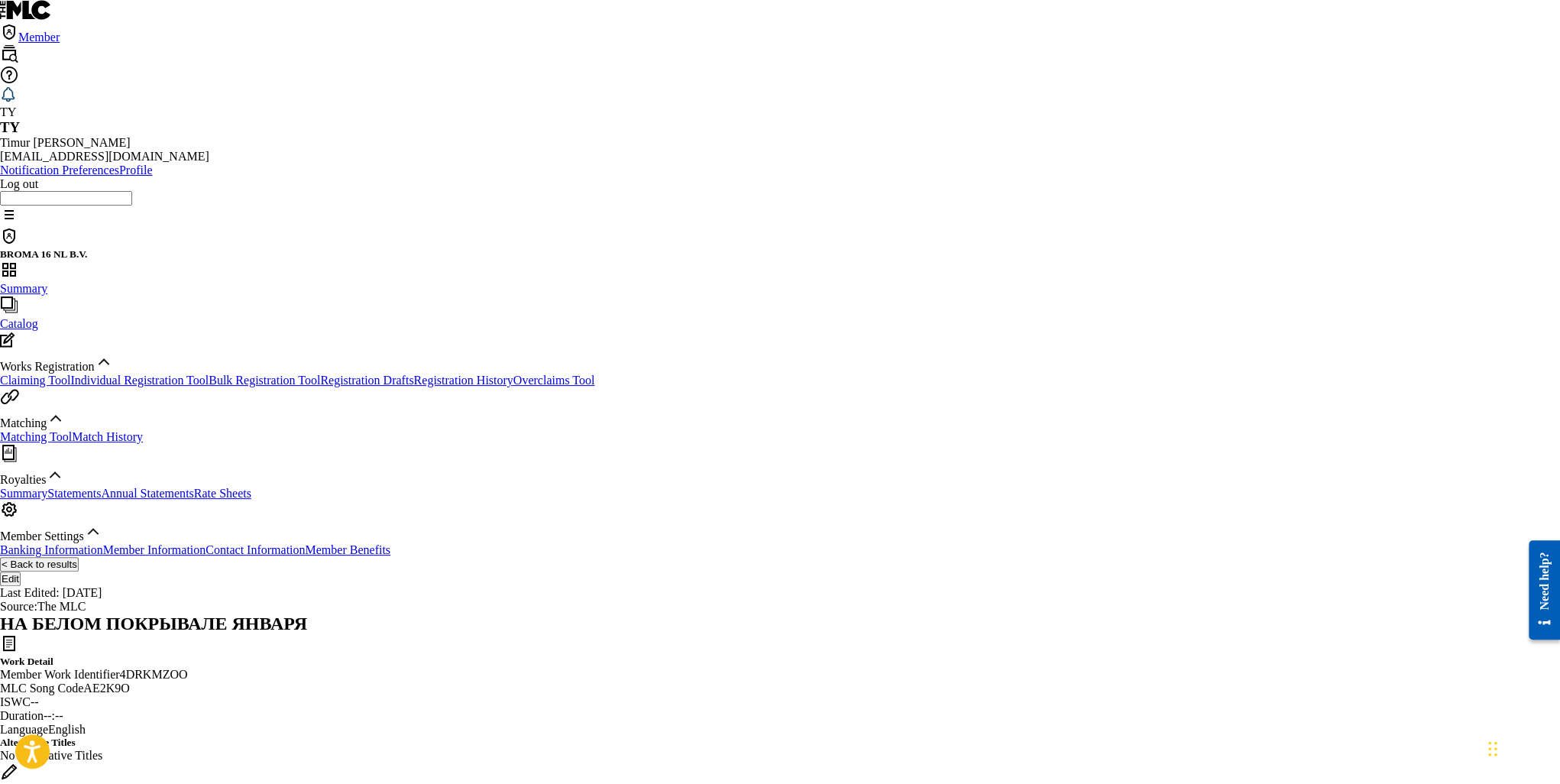
click at [47, 281] on span "Summary" at bounding box center [24, 288] width 47 height 13
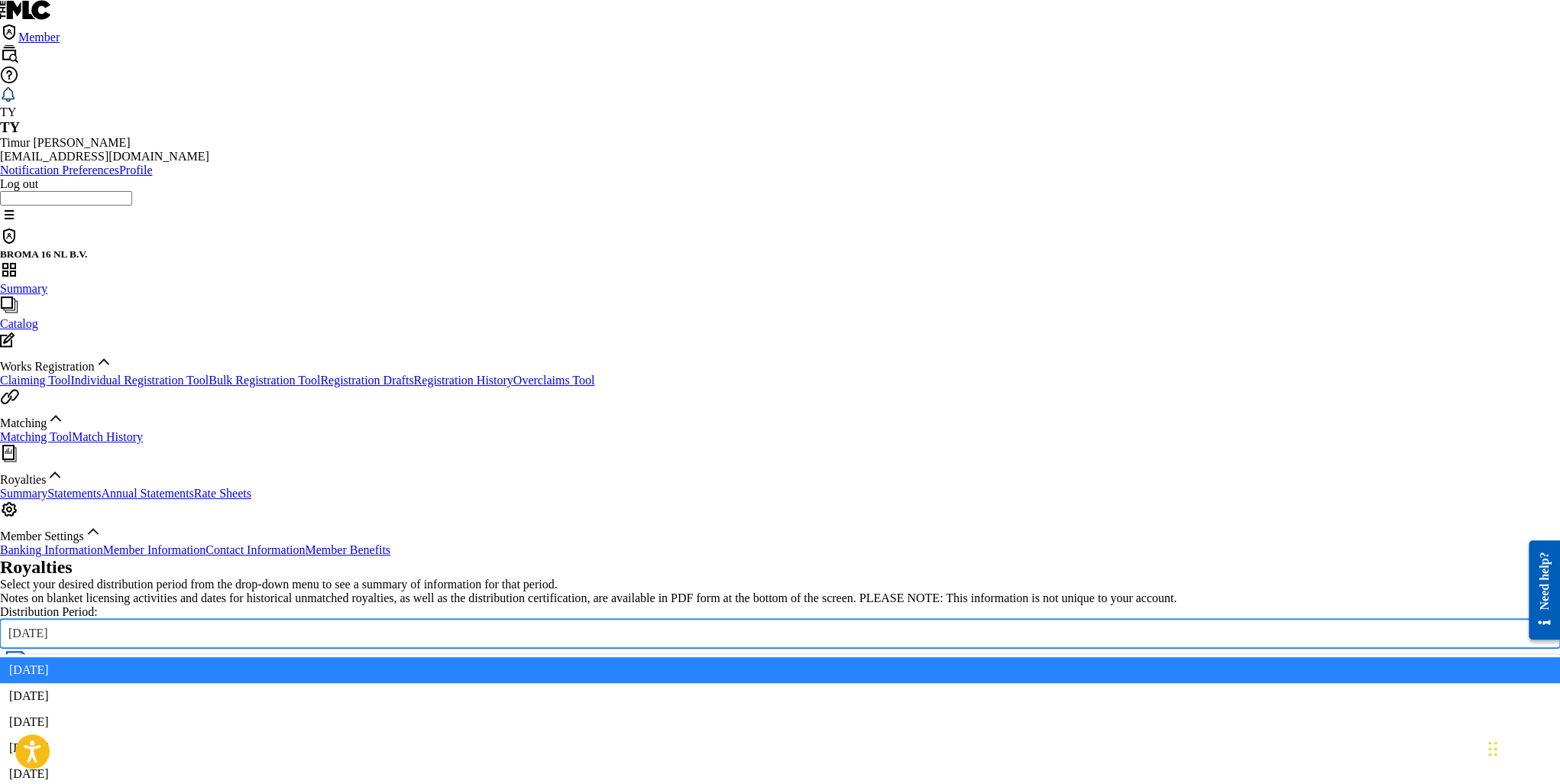
click at [468, 627] on div "[DATE]" at bounding box center [765, 633] width 1515 height 14
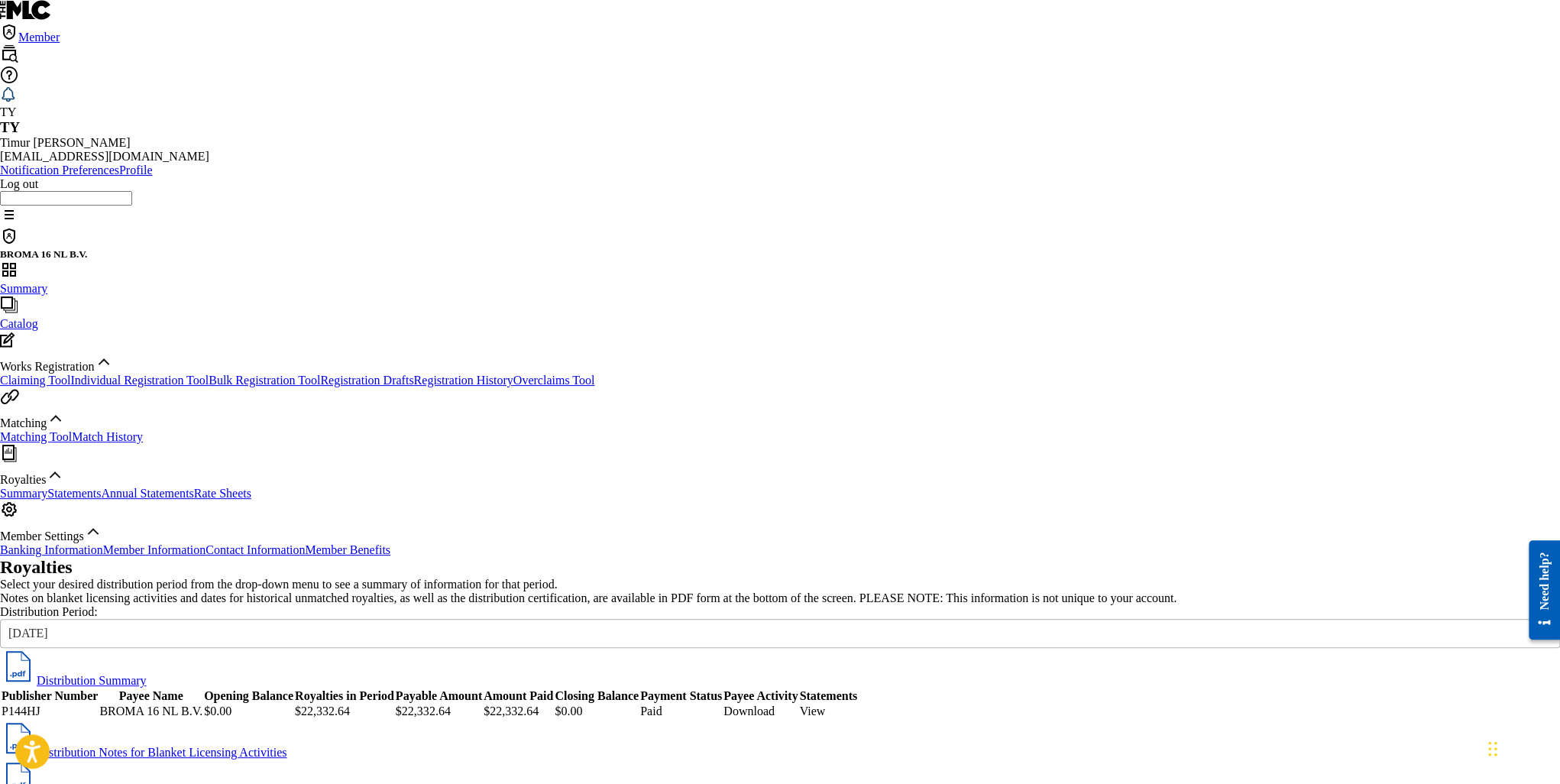
click at [498, 625] on div "[DATE]" at bounding box center [765, 633] width 1530 height 17
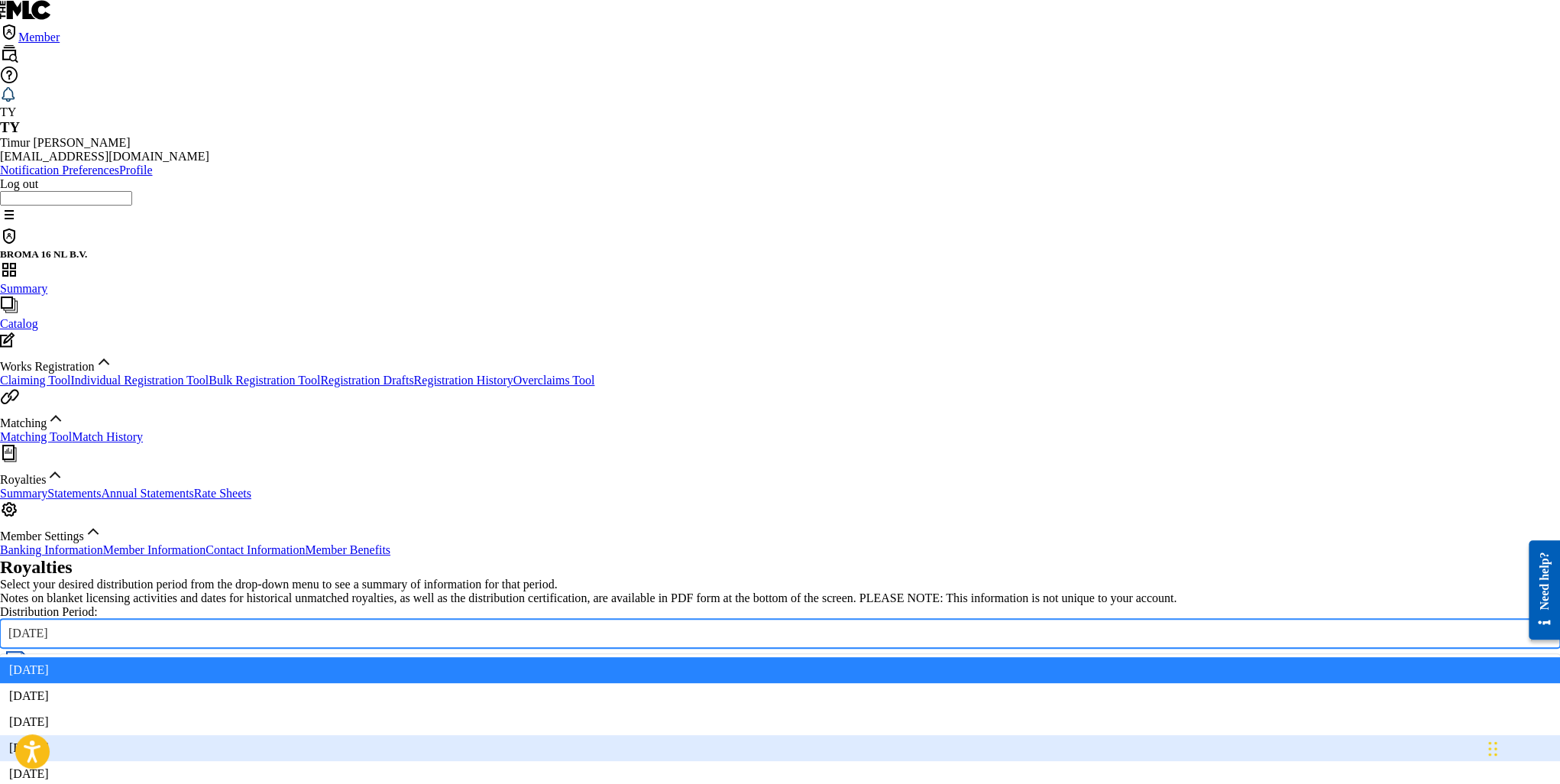
click at [471, 735] on div "[DATE]" at bounding box center [780, 748] width 1560 height 26
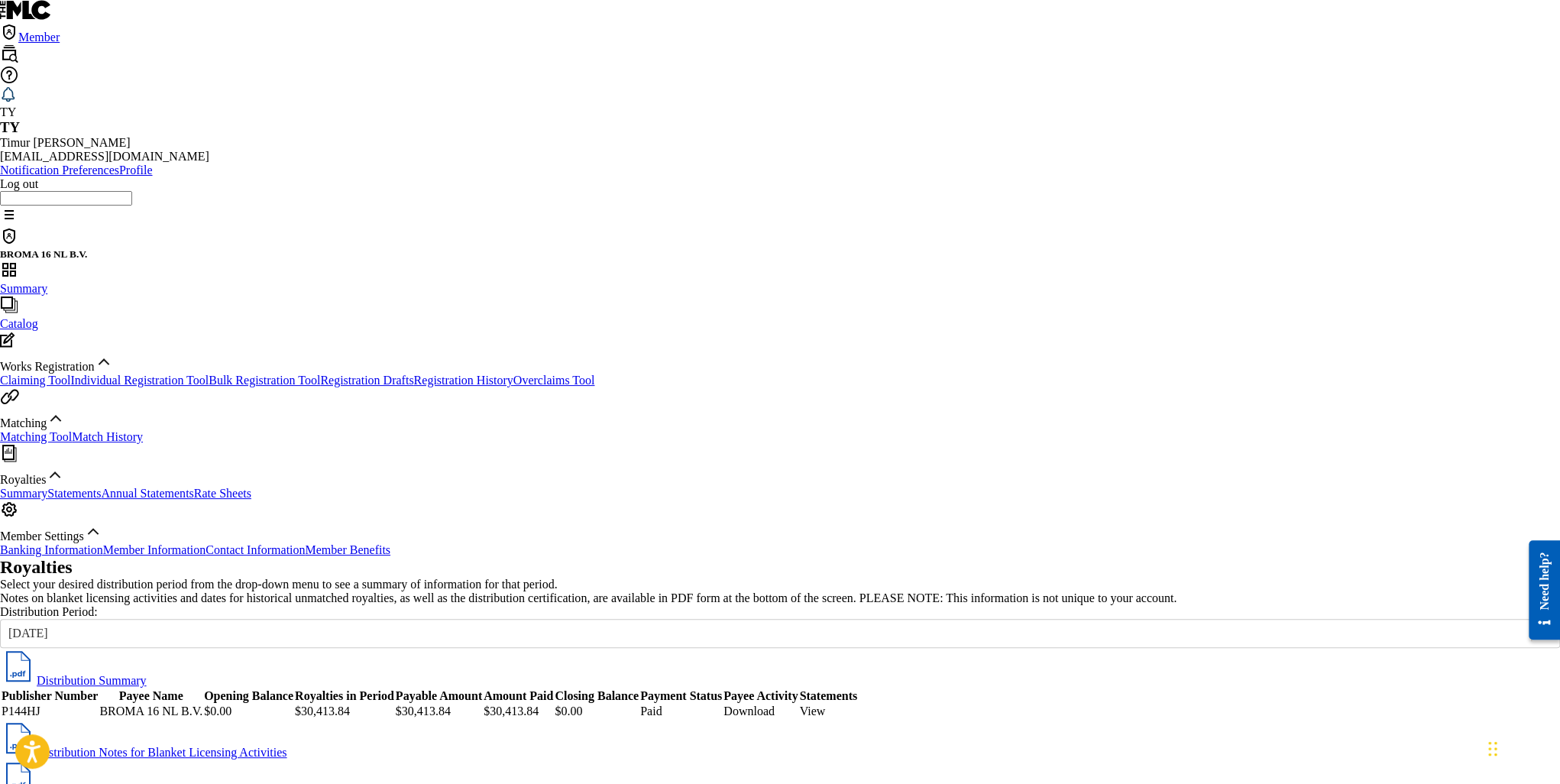
click at [1549, 773] on div at bounding box center [1549, 773] width 0 height 0
click at [825, 704] on link "View" at bounding box center [812, 711] width 26 height 13
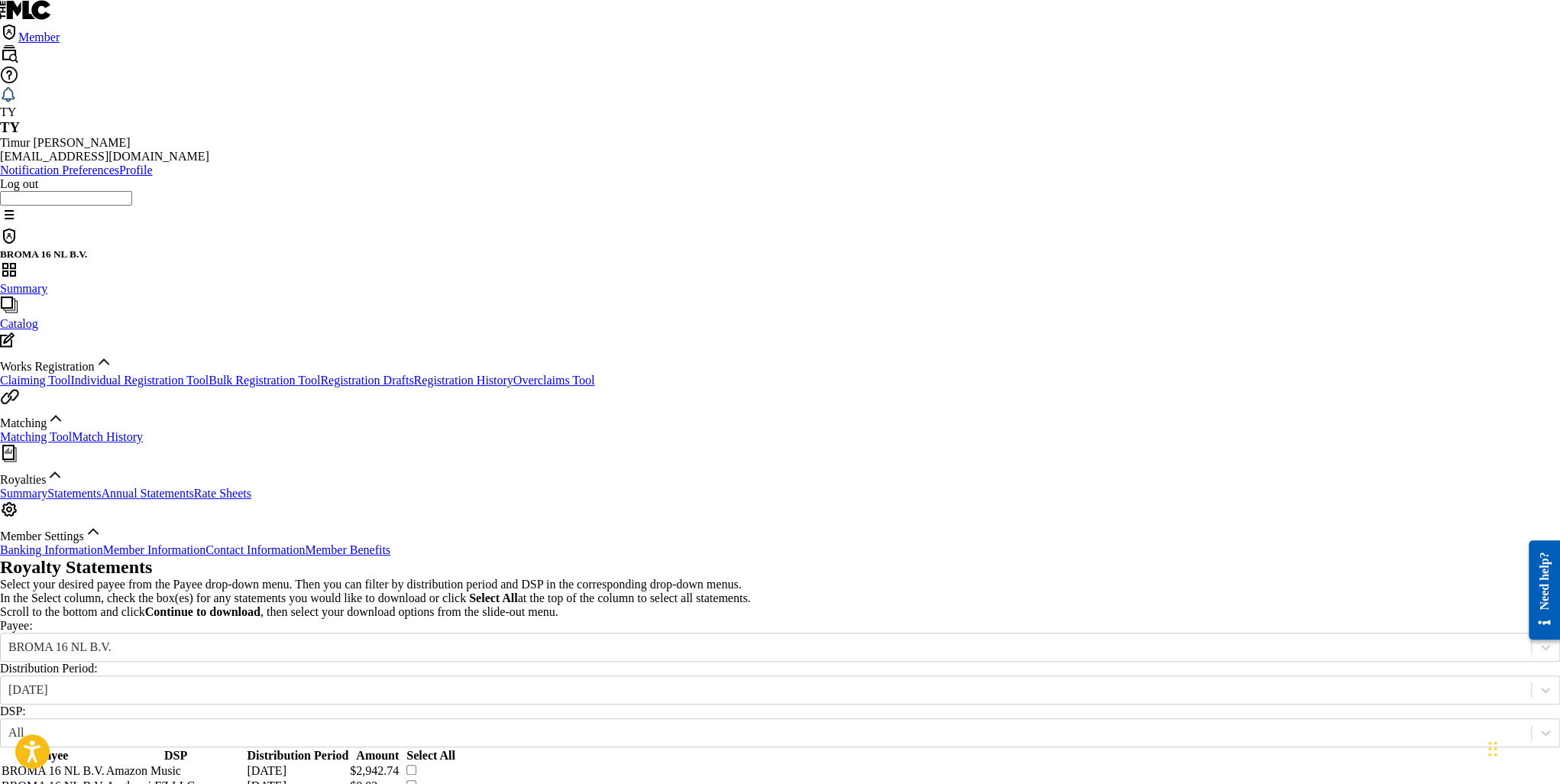
drag, startPoint x: 1239, startPoint y: 482, endPoint x: 1262, endPoint y: 485, distance: 23.2
click at [455, 749] on th "Select All" at bounding box center [431, 755] width 49 height 14
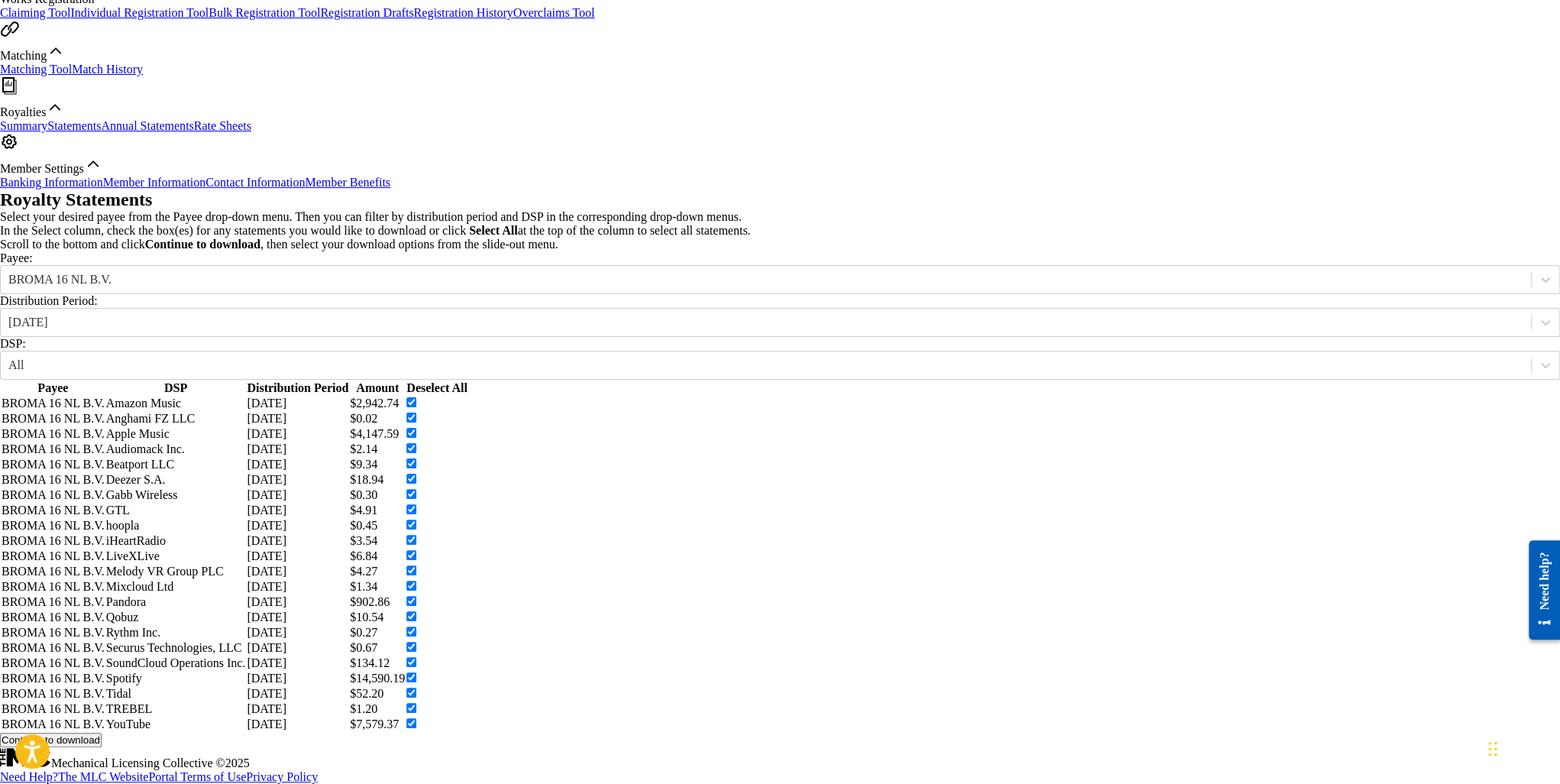
click at [102, 733] on button "Continue to download" at bounding box center [51, 740] width 102 height 15
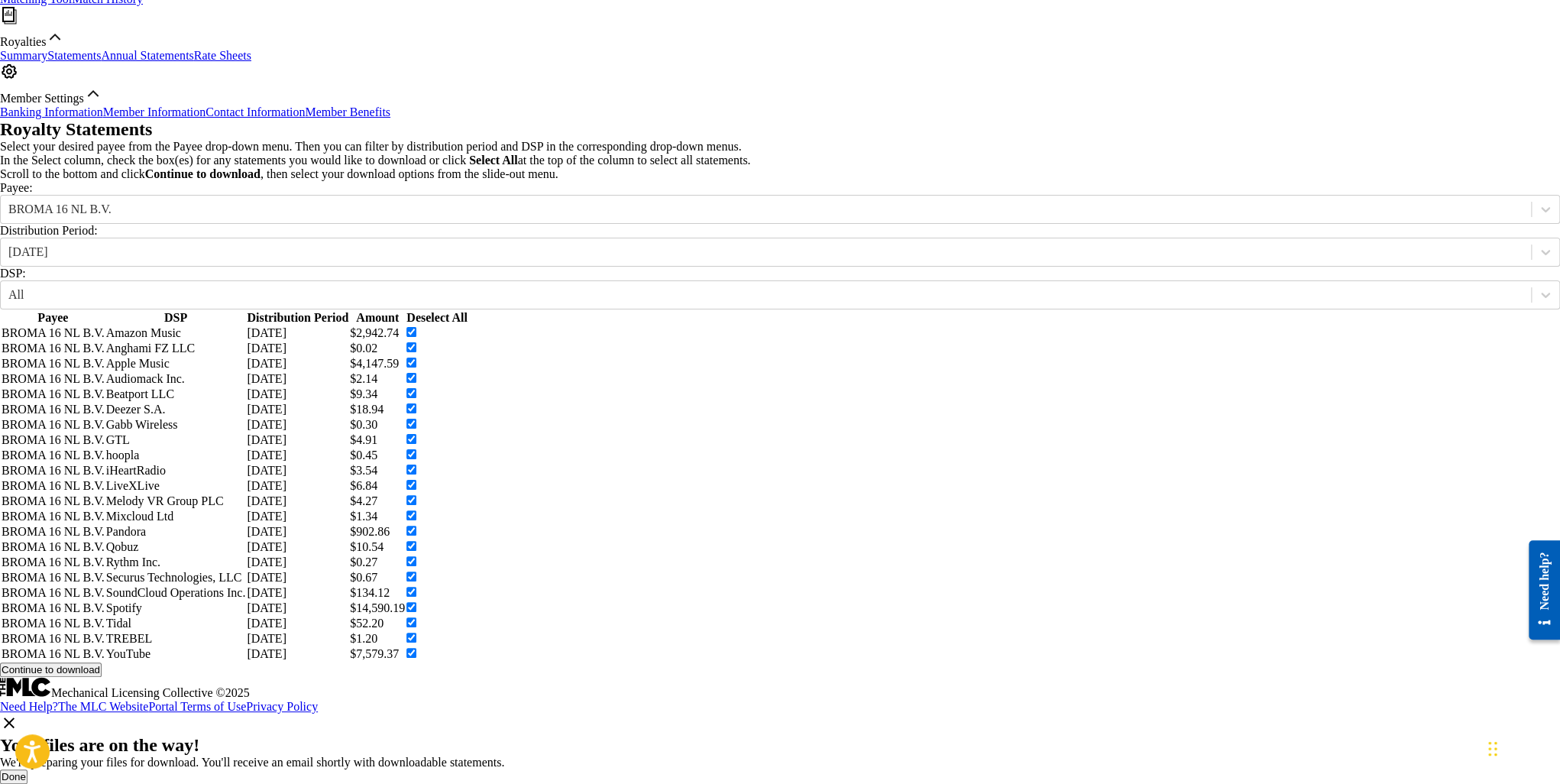
click at [28, 769] on button "Done" at bounding box center [14, 777] width 28 height 15
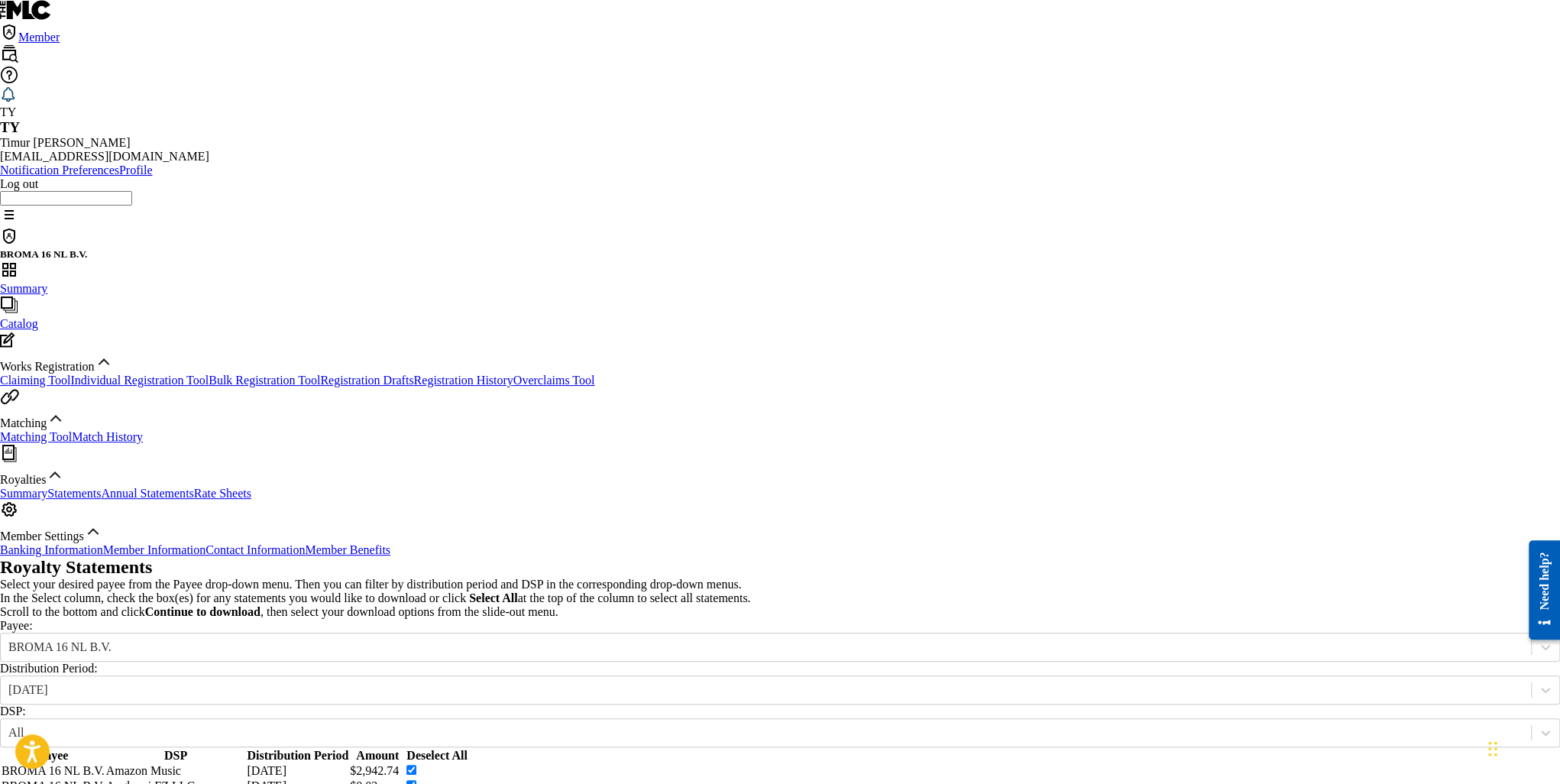
scroll to position [0, 0]
click at [463, 683] on div "[DATE]" at bounding box center [765, 689] width 1515 height 14
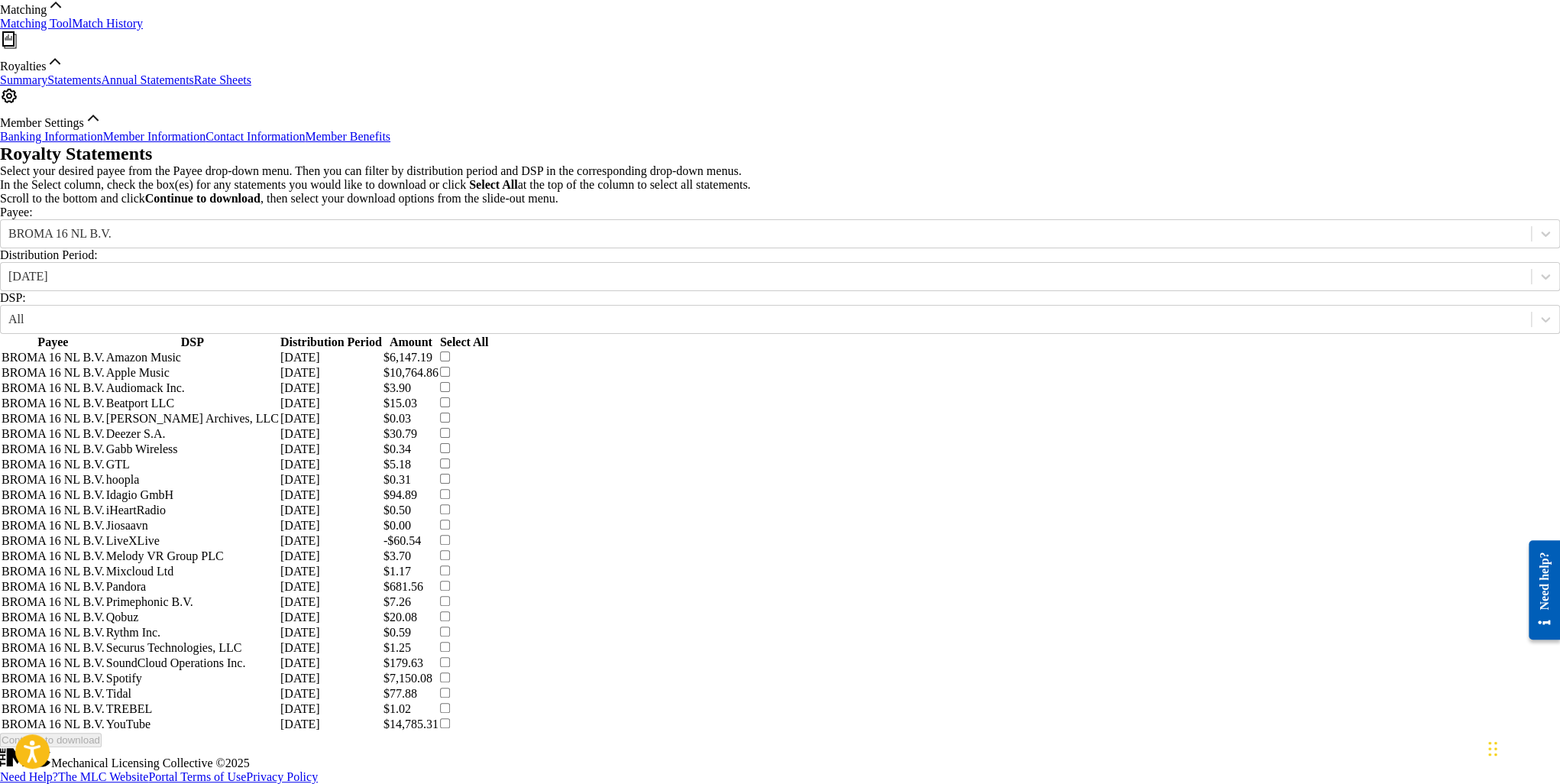
scroll to position [382, 0]
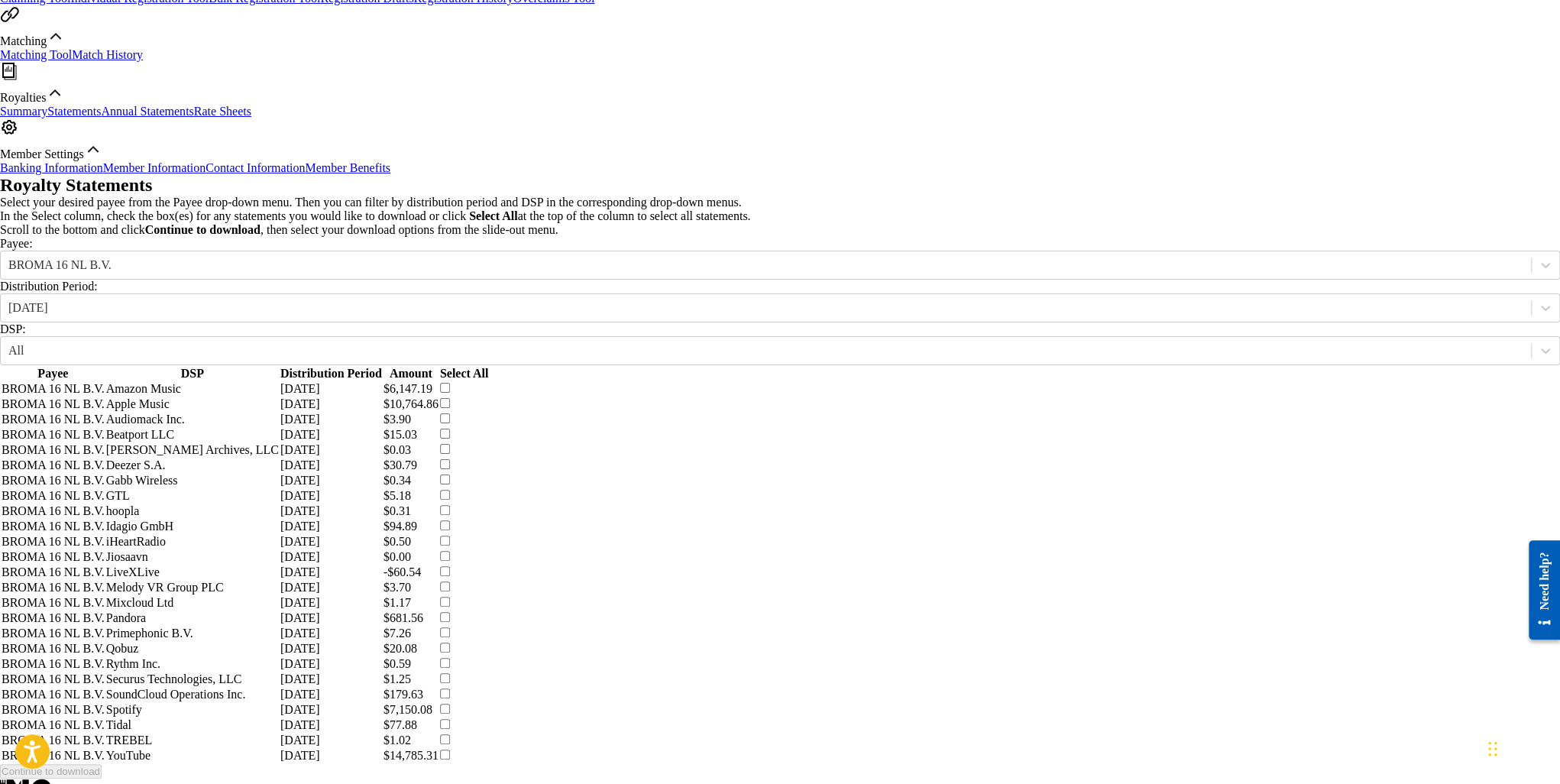
click at [489, 366] on th "Select All" at bounding box center [464, 373] width 49 height 14
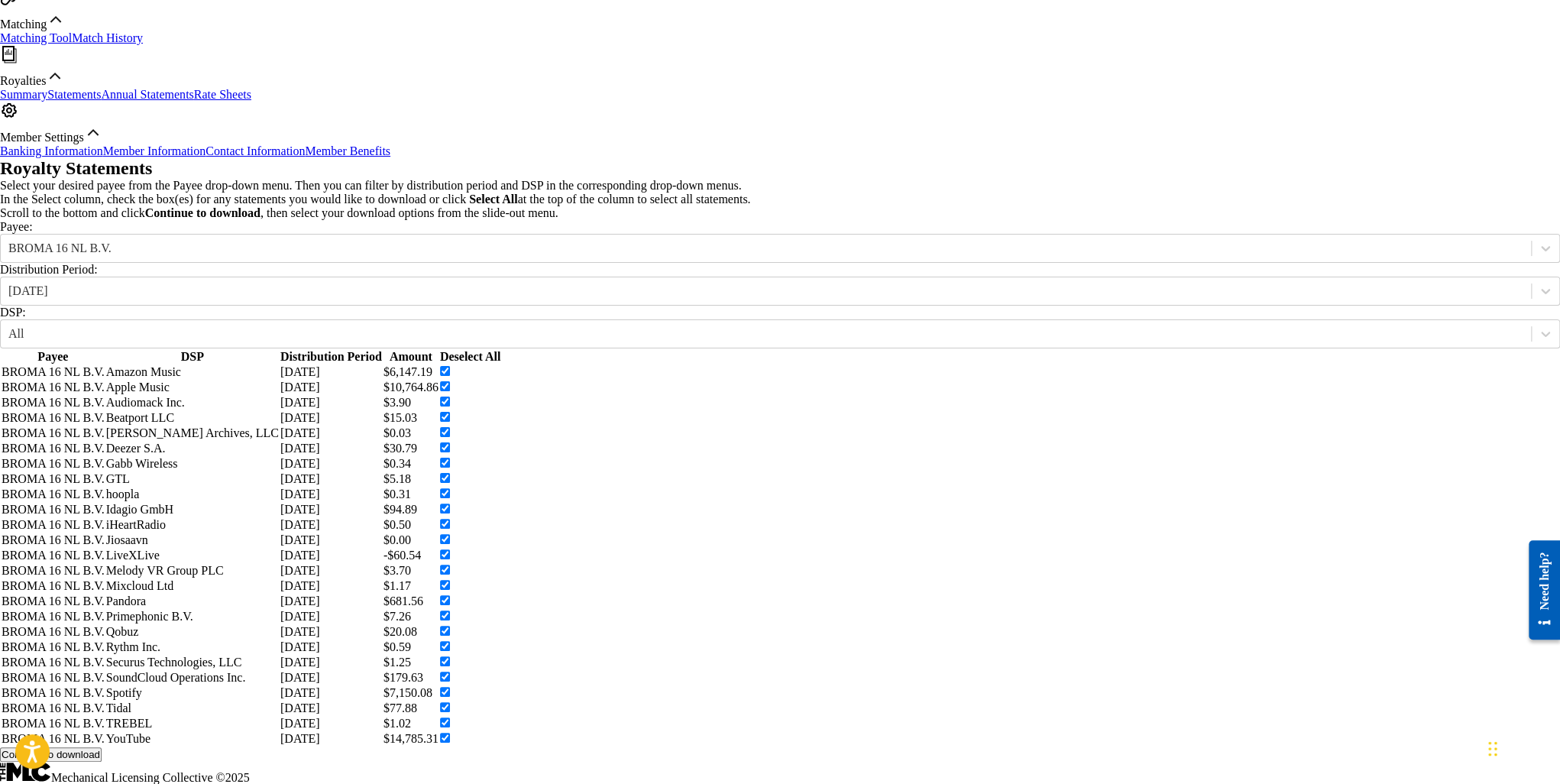
scroll to position [653, 0]
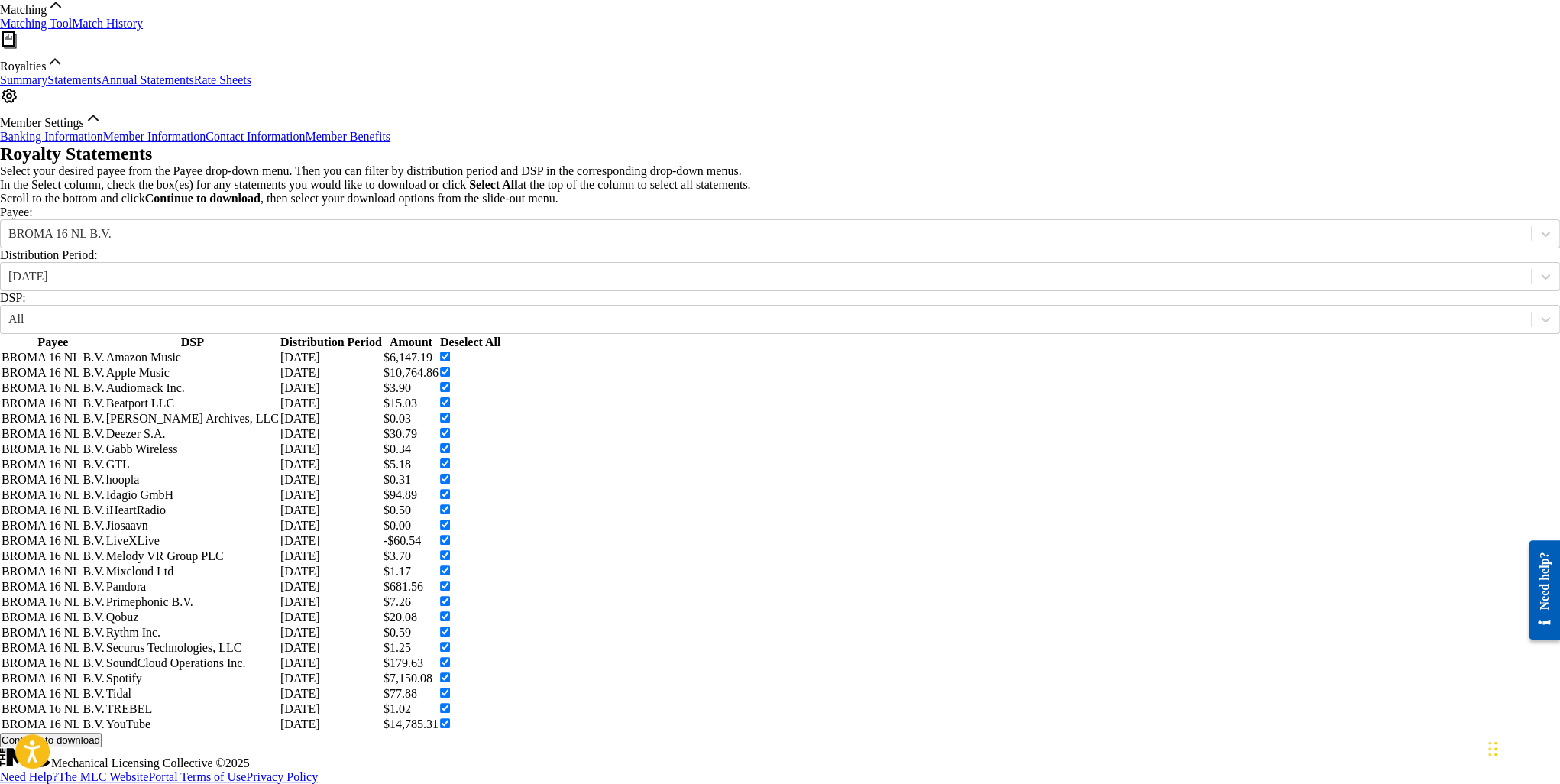
click at [1470, 528] on div "Royalty Statements Select your desired payee from the Payee drop-down menu. The…" at bounding box center [780, 445] width 1560 height 604
click at [102, 733] on button "Continue to download" at bounding box center [51, 740] width 102 height 15
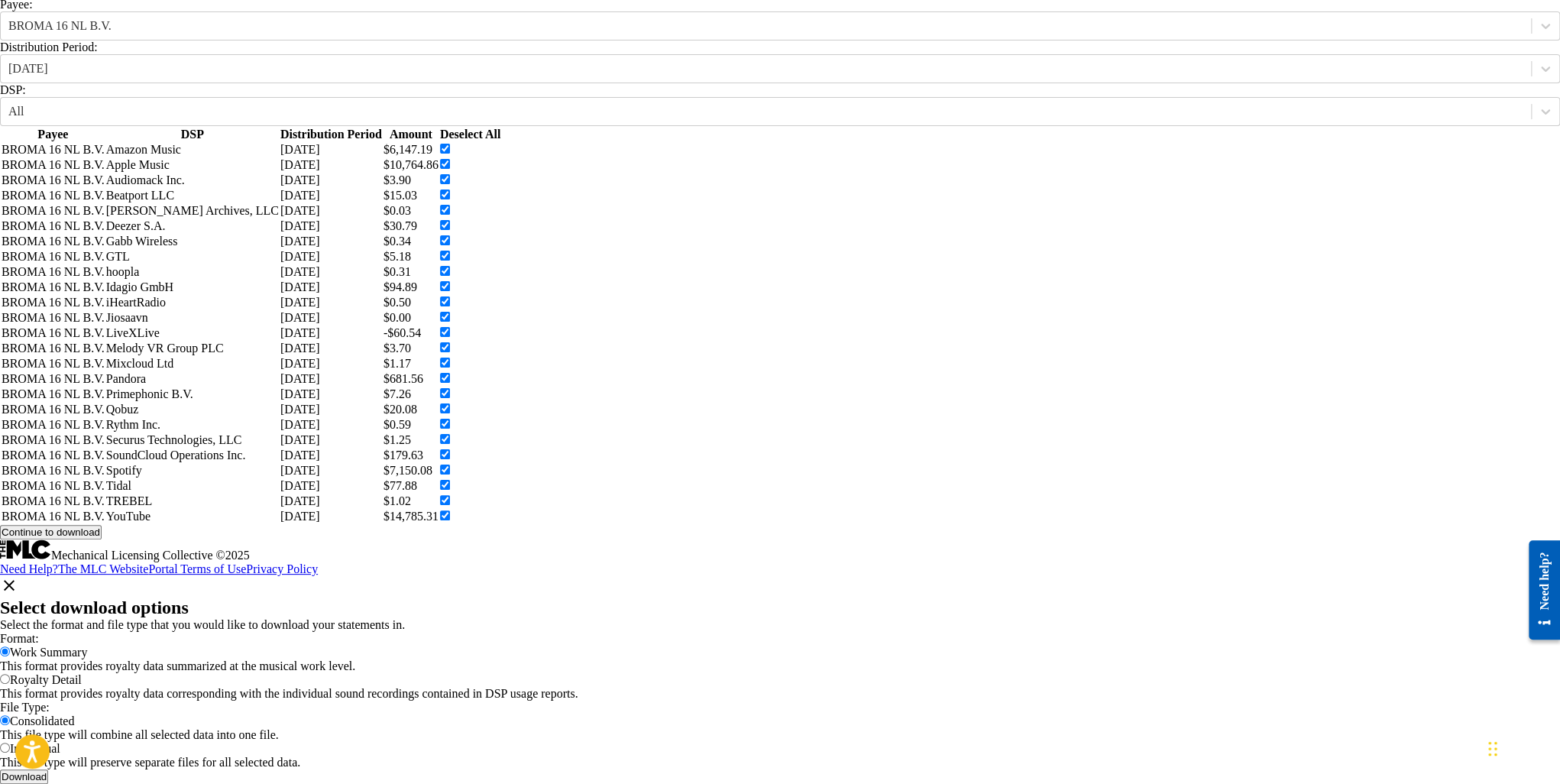
click at [48, 769] on button "Download" at bounding box center [24, 777] width 48 height 15
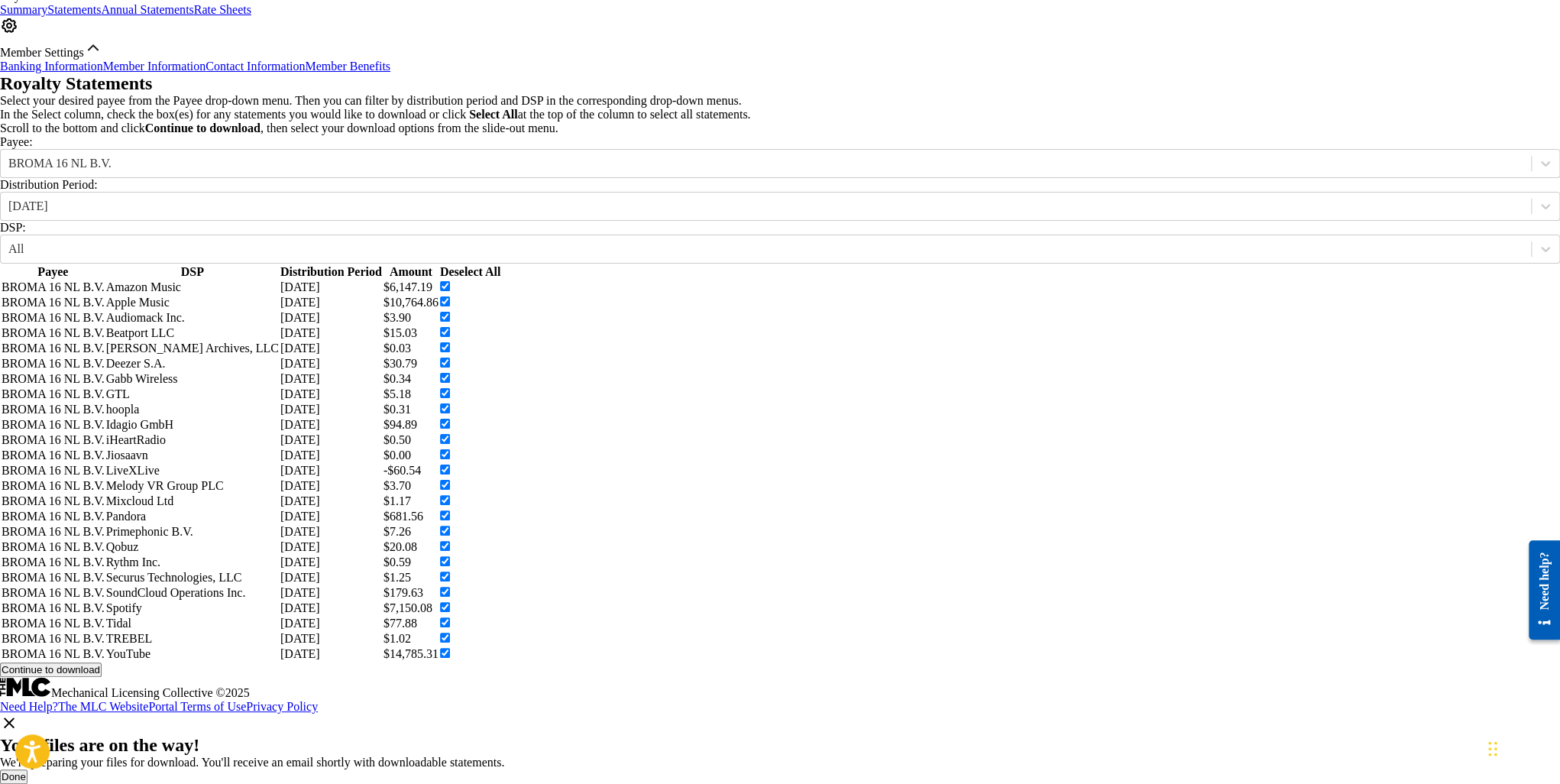
click at [28, 769] on button "Done" at bounding box center [14, 777] width 28 height 15
